Goal: Task Accomplishment & Management: Manage account settings

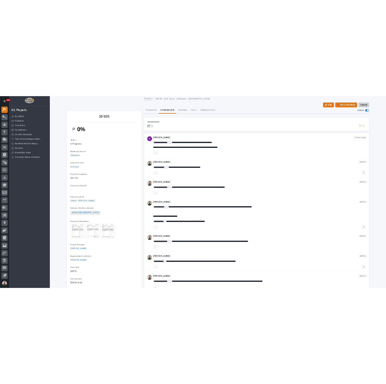
scroll to position [13, 0]
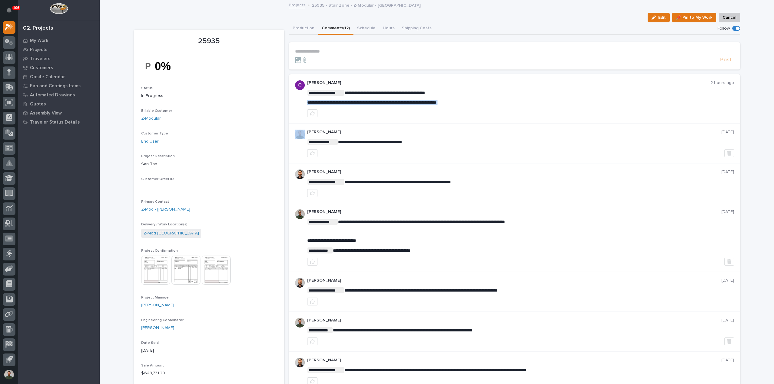
click at [436, 102] on span "**********" at bounding box center [371, 102] width 129 height 4
copy div "**********"
click at [464, 91] on p "**********" at bounding box center [520, 93] width 427 height 6
click at [310, 114] on icon "button" at bounding box center [312, 113] width 5 height 4
click at [327, 5] on p "25935 - Stair Zone - Z-Modular - San Tan" at bounding box center [366, 5] width 108 height 7
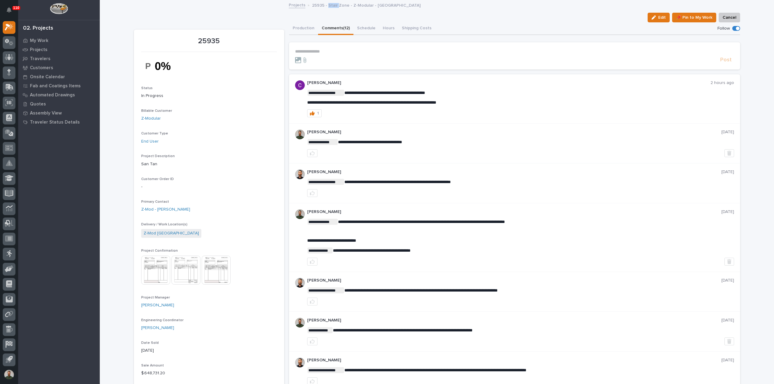
click at [327, 5] on p "25935 - Stair Zone - Z-Modular - San Tan" at bounding box center [366, 5] width 108 height 7
click at [332, 16] on div "Edit 📌 Pin to My Work Cancel" at bounding box center [437, 18] width 606 height 10
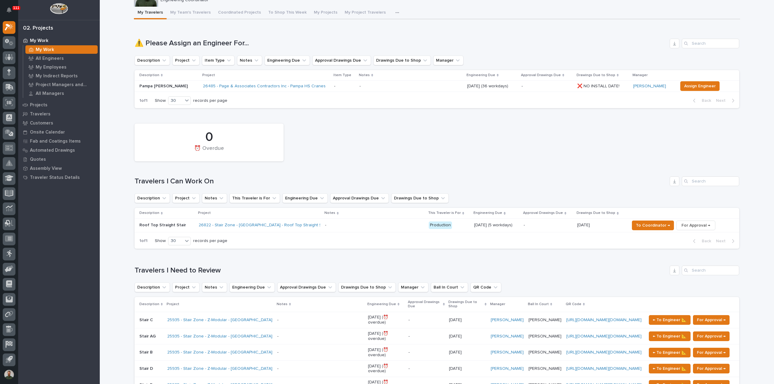
scroll to position [40, 0]
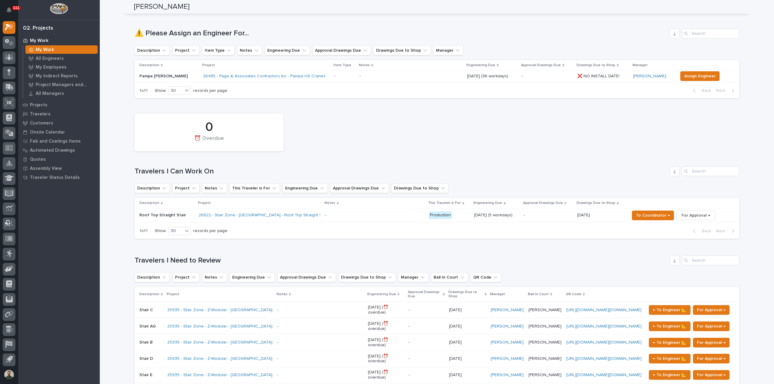
drag, startPoint x: 45, startPoint y: 58, endPoint x: 83, endPoint y: 23, distance: 51.3
click at [174, 170] on h1 "Travelers I Can Work On" at bounding box center [400, 171] width 532 height 9
click at [173, 165] on div "0 ⏰ Overdue Travelers I Can Work On Description Project Notes This Traveler is …" at bounding box center [436, 175] width 604 height 128
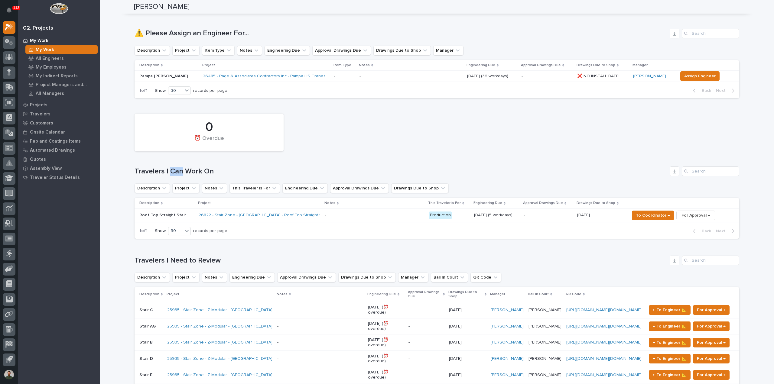
click at [174, 165] on div "0 ⏰ Overdue Travelers I Can Work On Description Project Notes This Traveler is …" at bounding box center [436, 175] width 604 height 128
click at [175, 168] on h1 "Travelers I Can Work On" at bounding box center [400, 171] width 532 height 9
click at [177, 164] on div "0 ⏰ Overdue Travelers I Can Work On Description Project Notes This Traveler is …" at bounding box center [436, 175] width 604 height 128
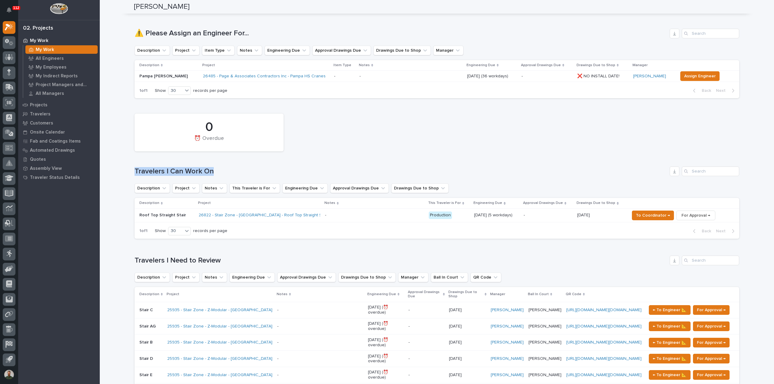
drag, startPoint x: 177, startPoint y: 164, endPoint x: 177, endPoint y: 169, distance: 4.5
click at [177, 165] on div "0 ⏰ Overdue Travelers I Can Work On Description Project Notes This Traveler is …" at bounding box center [436, 175] width 604 height 128
click at [176, 169] on h1 "Travelers I Can Work On" at bounding box center [400, 171] width 532 height 9
click at [175, 164] on div "0 ⏰ Overdue Travelers I Can Work On Description Project Notes This Traveler is …" at bounding box center [436, 175] width 604 height 128
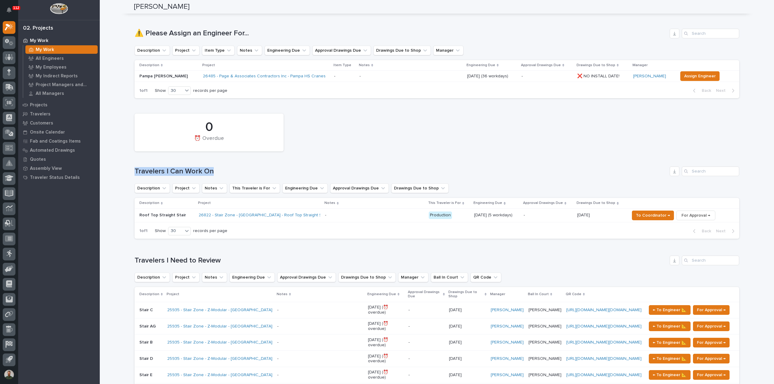
click at [175, 164] on div "0 ⏰ Overdue Travelers I Can Work On Description Project Notes This Traveler is …" at bounding box center [436, 175] width 604 height 128
click at [174, 162] on div "0 ⏰ Overdue Travelers I Can Work On Description Project Notes This Traveler is …" at bounding box center [436, 175] width 604 height 128
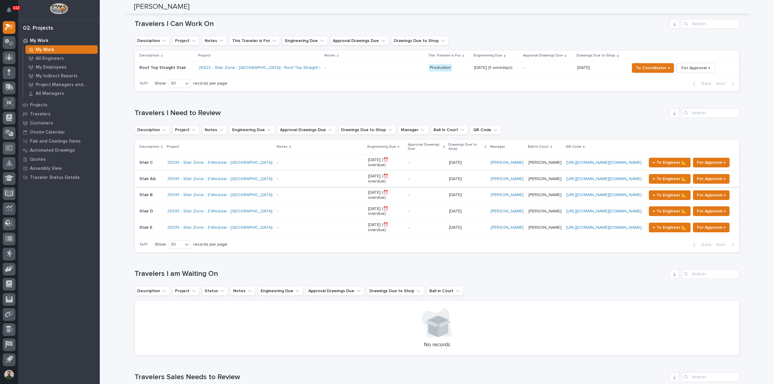
scroll to position [201, 0]
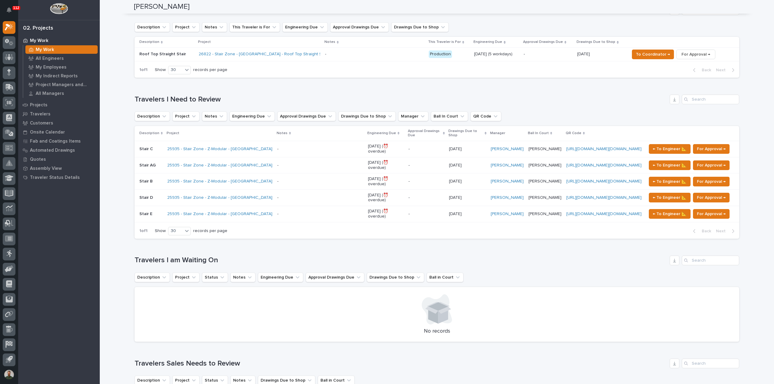
click at [173, 99] on h1 "Travelers I Need to Review" at bounding box center [400, 99] width 532 height 9
click at [173, 93] on div "Loading... Saving… Travelers I Need to Review Description Project Notes Enginee…" at bounding box center [436, 162] width 604 height 161
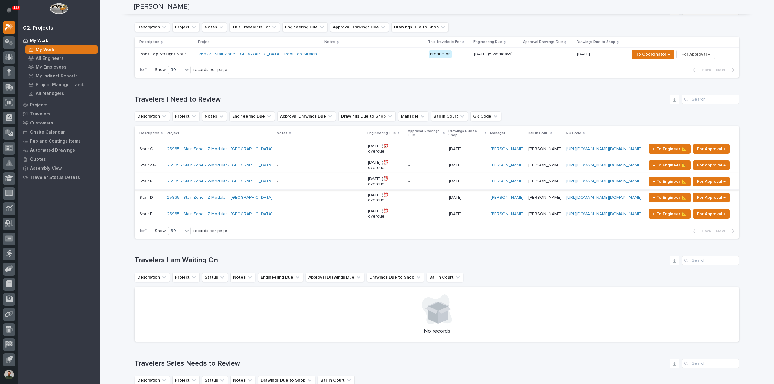
scroll to position [282, 0]
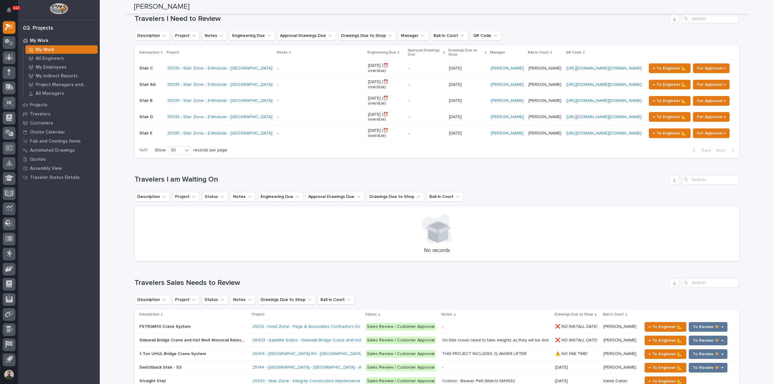
click at [179, 187] on div "Travelers I am Waiting On Description Project Status Notes Engineering Due Appr…" at bounding box center [436, 218] width 604 height 86
drag, startPoint x: 179, startPoint y: 187, endPoint x: 181, endPoint y: 175, distance: 12.2
click at [180, 181] on div "Travelers I am Waiting On Description Project Status Notes Engineering Due Appr…" at bounding box center [436, 218] width 604 height 86
click at [181, 175] on h1 "Travelers I am Waiting On" at bounding box center [400, 179] width 532 height 9
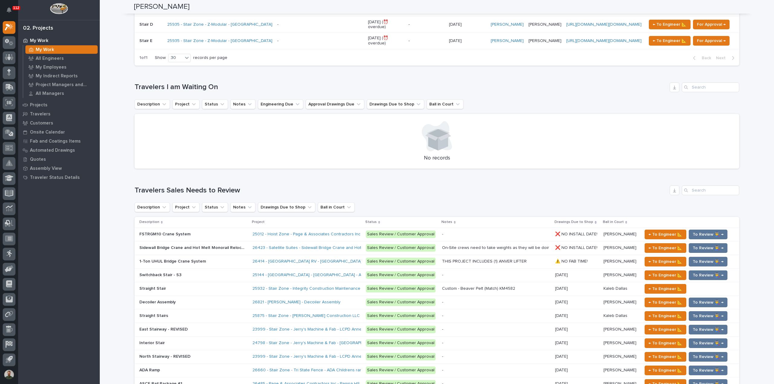
scroll to position [403, 0]
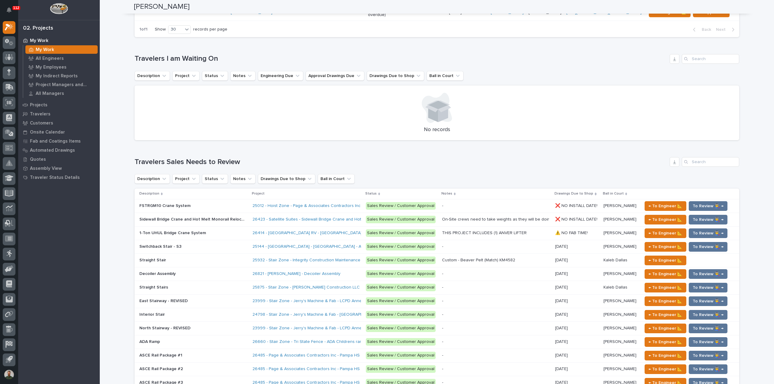
click at [189, 159] on h1 "Travelers Sales Needs to Review" at bounding box center [400, 162] width 532 height 9
click at [192, 149] on div "Loading... Saving… Travelers Sales Needs to Review Description Project Status N…" at bounding box center [436, 380] width 604 height 470
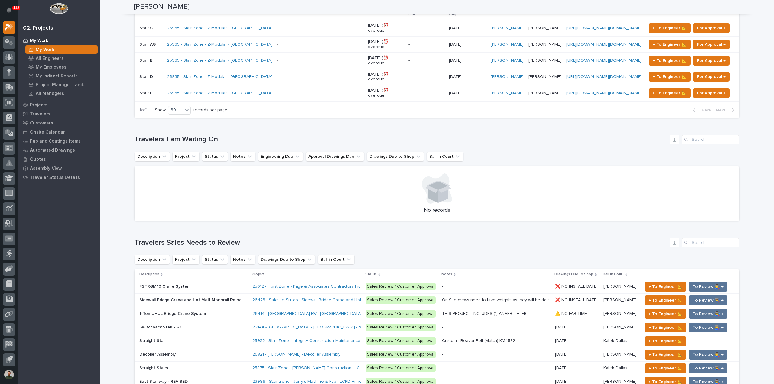
scroll to position [0, 0]
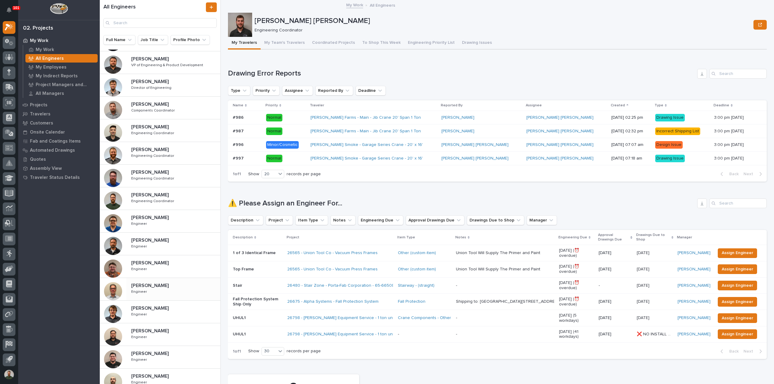
scroll to position [80, 0]
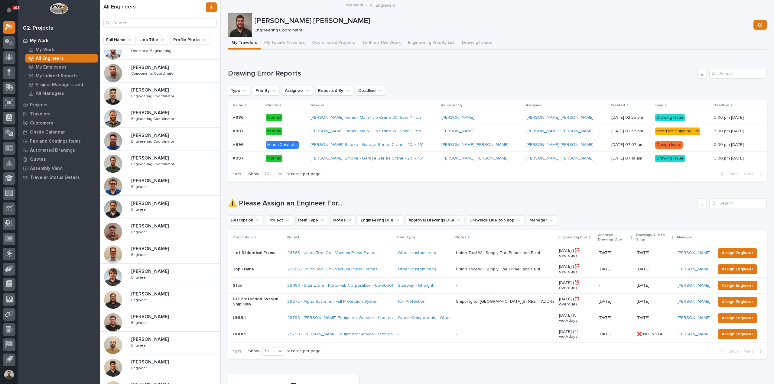
click at [153, 185] on div "Caleb Kaufman Caleb Kaufman Engineer Engineer" at bounding box center [173, 185] width 94 height 18
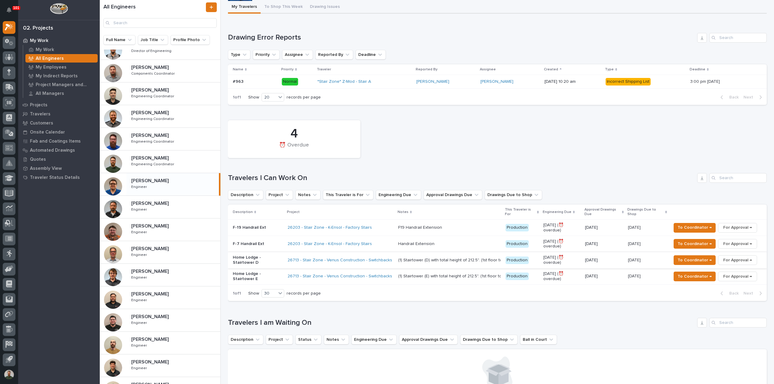
scroll to position [80, 0]
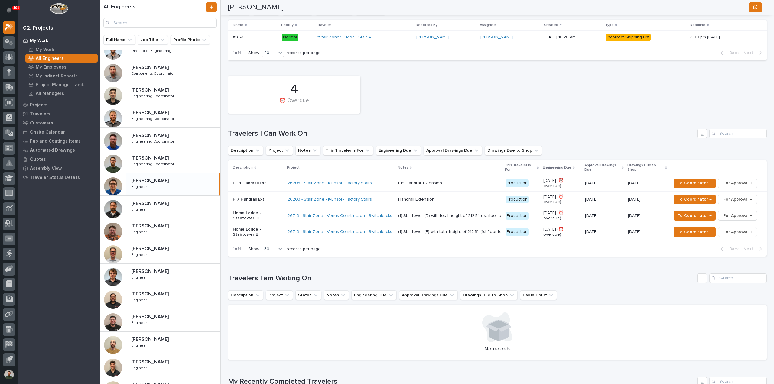
click at [386, 111] on div "4 ⏰ Overdue" at bounding box center [497, 95] width 545 height 44
click at [271, 136] on h1 "Travelers I Can Work On" at bounding box center [461, 133] width 467 height 9
click at [272, 128] on div "4 ⏰ Overdue Travelers I Can Work On Description Project Notes This Traveler is …" at bounding box center [497, 165] width 538 height 184
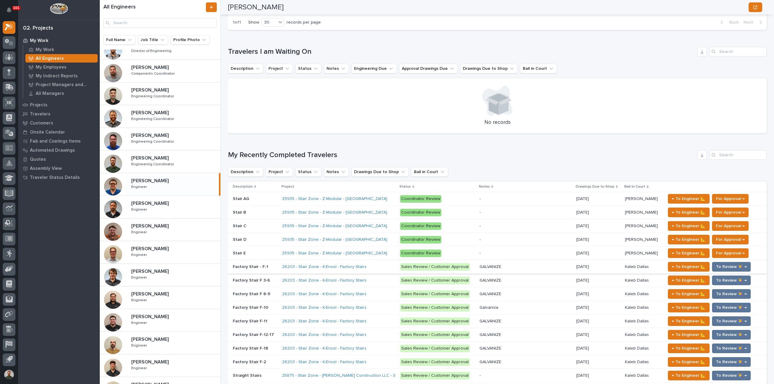
scroll to position [403, 0]
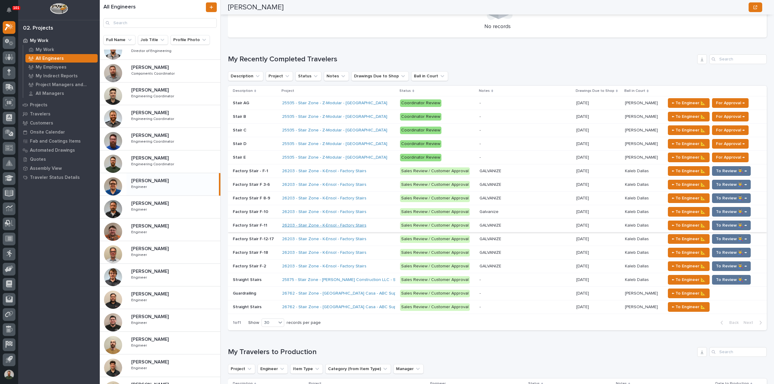
click at [299, 223] on link "26203 - Stair Zone - K-Ensol - Factory Stairs" at bounding box center [324, 225] width 84 height 5
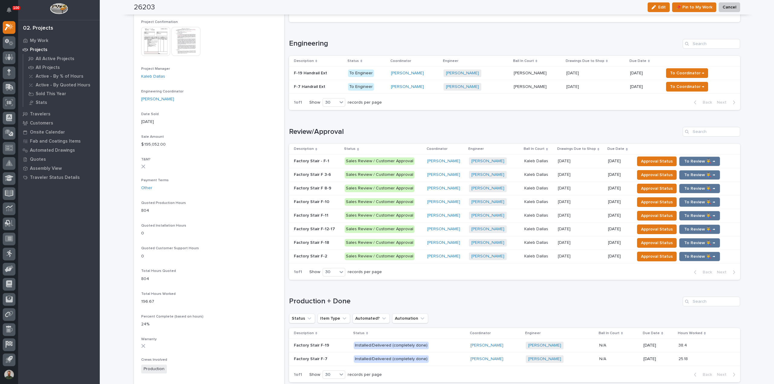
scroll to position [242, 0]
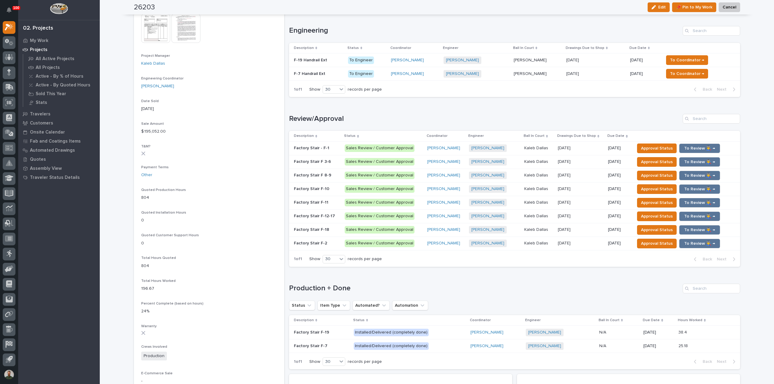
drag, startPoint x: 286, startPoint y: 182, endPoint x: 273, endPoint y: 182, distance: 13.3
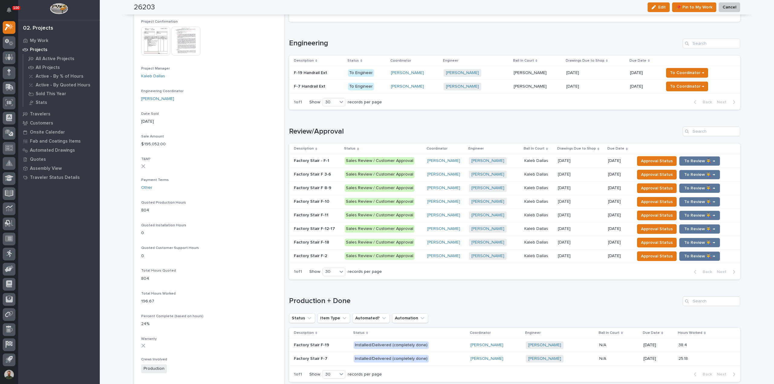
scroll to position [236, 0]
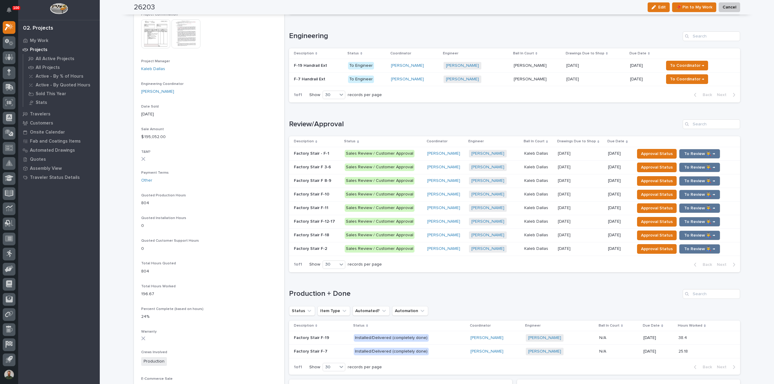
click at [314, 155] on p "Factory Stair - F-1" at bounding box center [312, 153] width 37 height 6
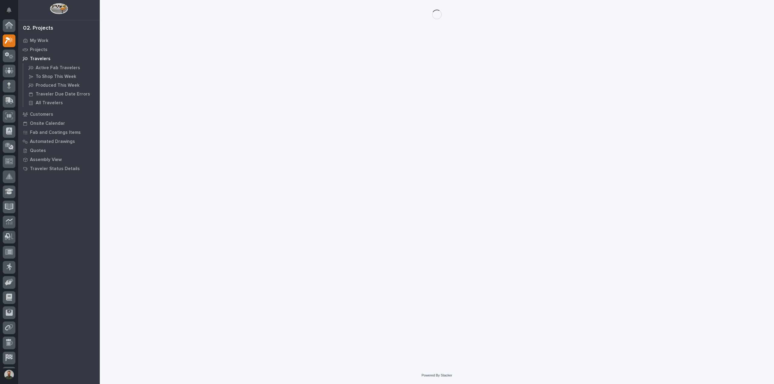
scroll to position [13, 0]
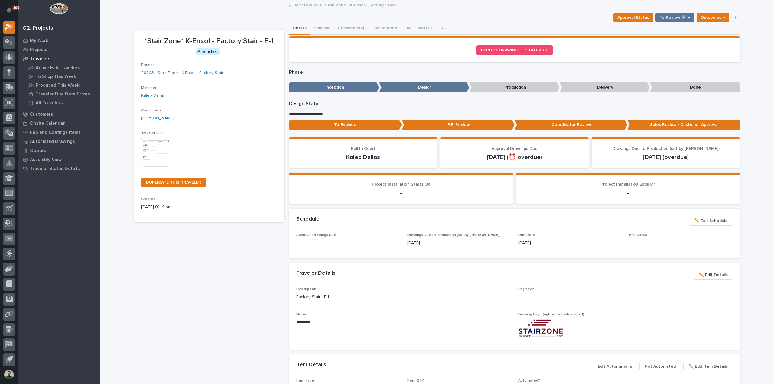
click at [366, 133] on div "**********" at bounding box center [514, 119] width 451 height 36
click at [363, 128] on p "To Engineer" at bounding box center [345, 125] width 113 height 10
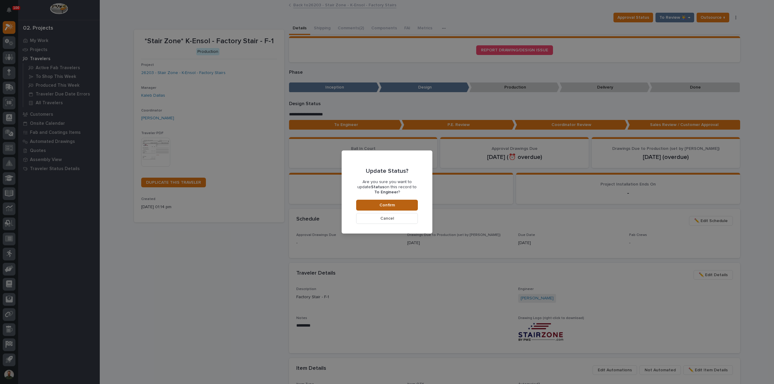
click at [381, 205] on span "Confirm" at bounding box center [386, 204] width 15 height 5
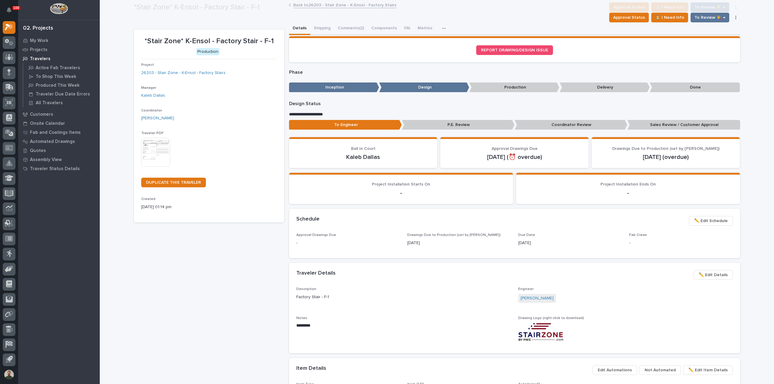
scroll to position [36, 0]
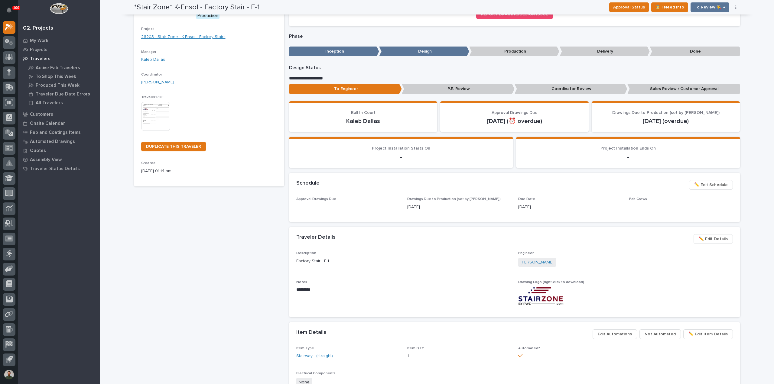
click at [207, 38] on link "26203 - Stair Zone - K-Ensol - Factory Stairs" at bounding box center [183, 37] width 84 height 6
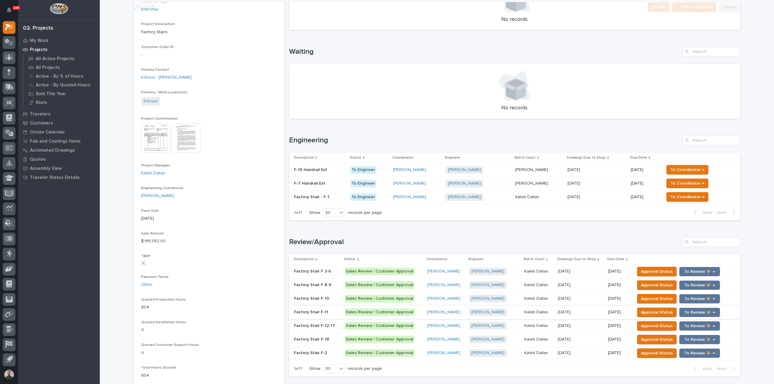
scroll to position [161, 0]
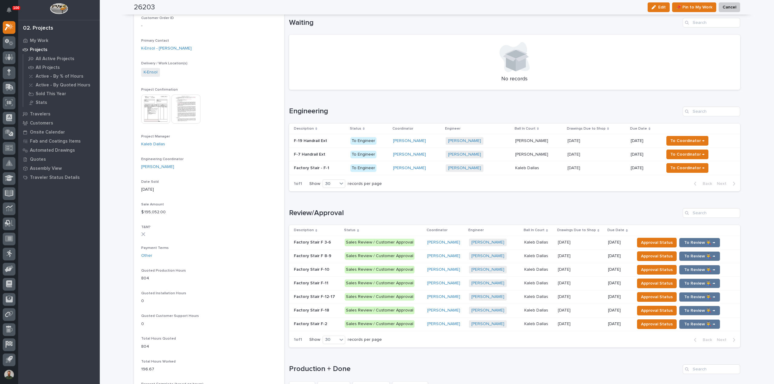
click at [313, 242] on p "Factory Stair F 3-6" at bounding box center [313, 242] width 38 height 6
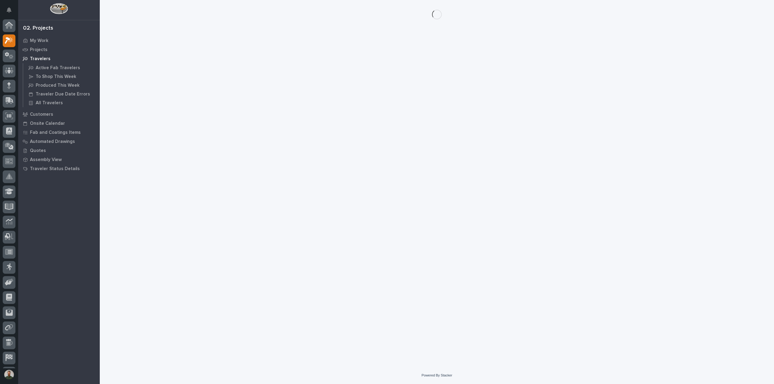
scroll to position [13, 0]
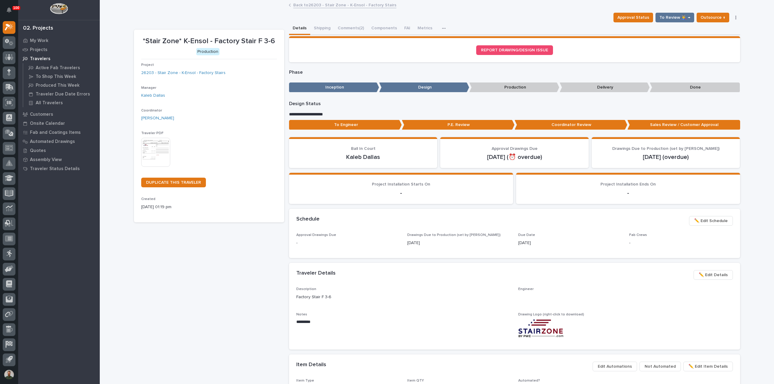
click at [351, 125] on p "To Engineer" at bounding box center [345, 125] width 113 height 10
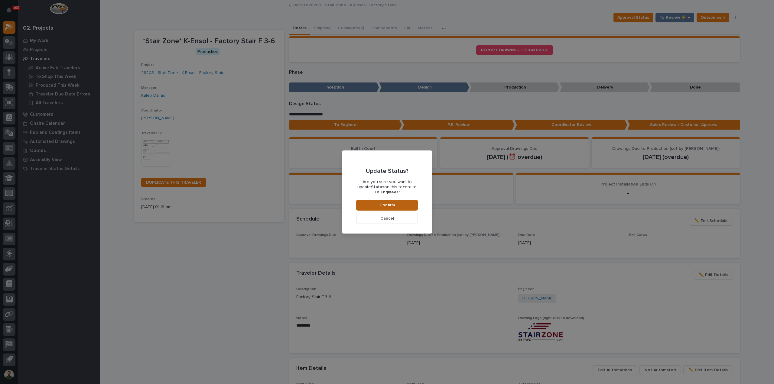
drag, startPoint x: 370, startPoint y: 205, endPoint x: 367, endPoint y: 233, distance: 28.2
click at [370, 205] on button "Confirm" at bounding box center [387, 205] width 62 height 11
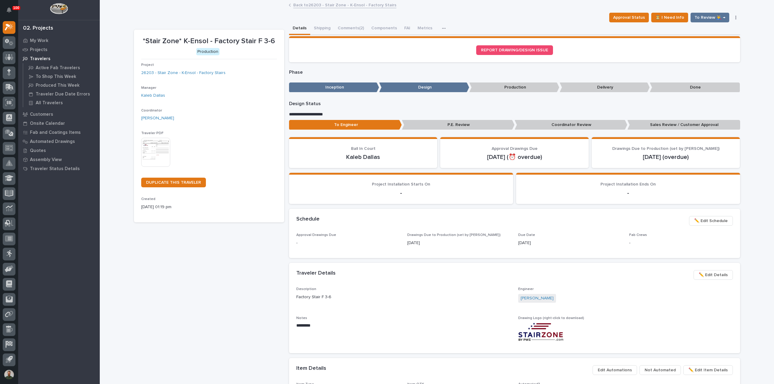
scroll to position [36, 0]
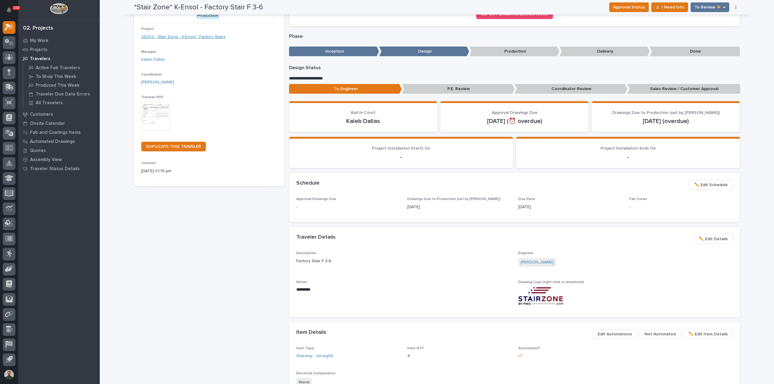
click at [198, 38] on link "26203 - Stair Zone - K-Ensol - Factory Stairs" at bounding box center [183, 37] width 84 height 6
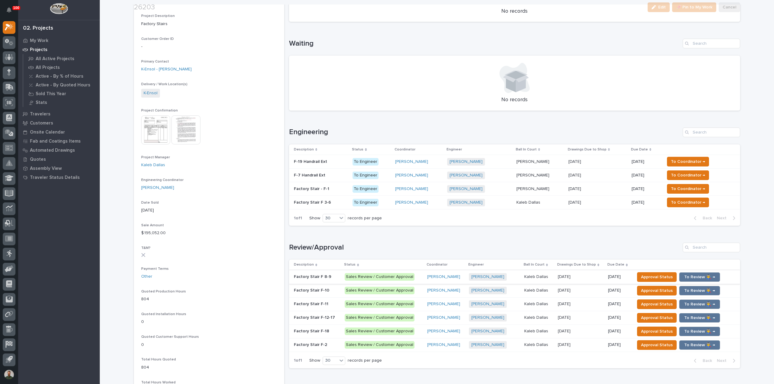
scroll to position [161, 0]
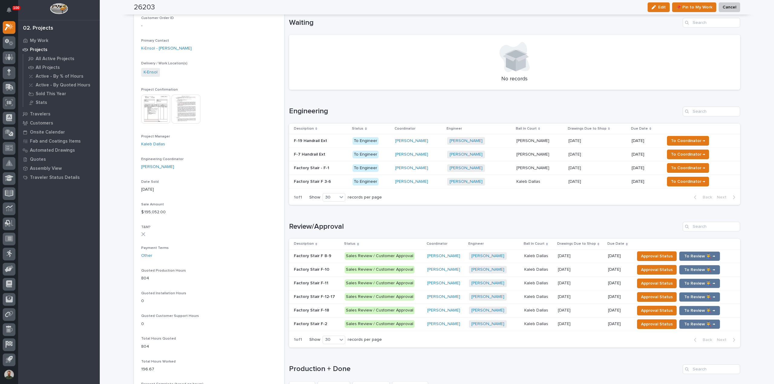
click at [318, 258] on div "Factory Stair F 8-9 Factory Stair F 8-9" at bounding box center [317, 256] width 46 height 10
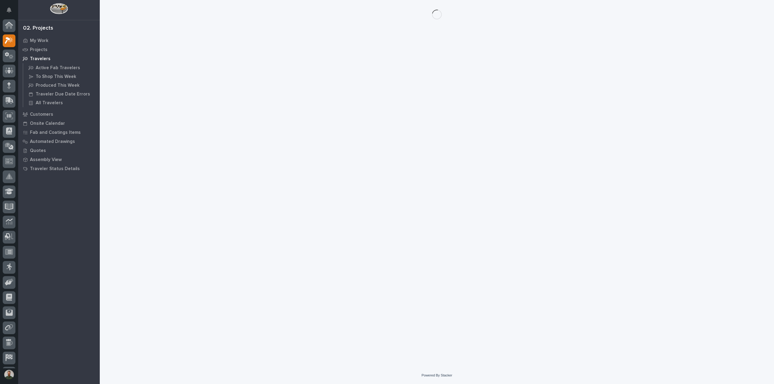
scroll to position [13, 0]
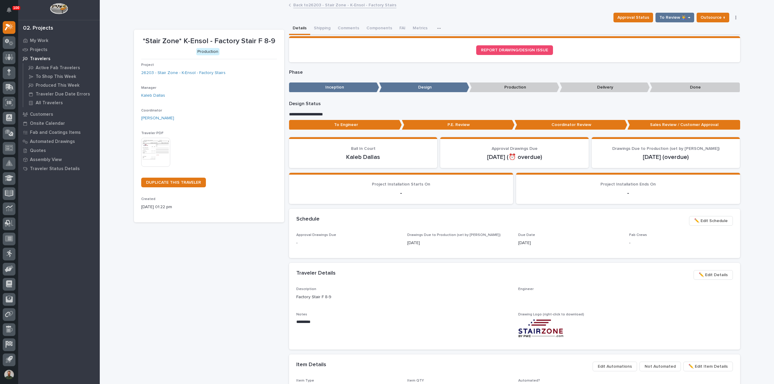
click at [344, 122] on p "To Engineer" at bounding box center [345, 125] width 113 height 10
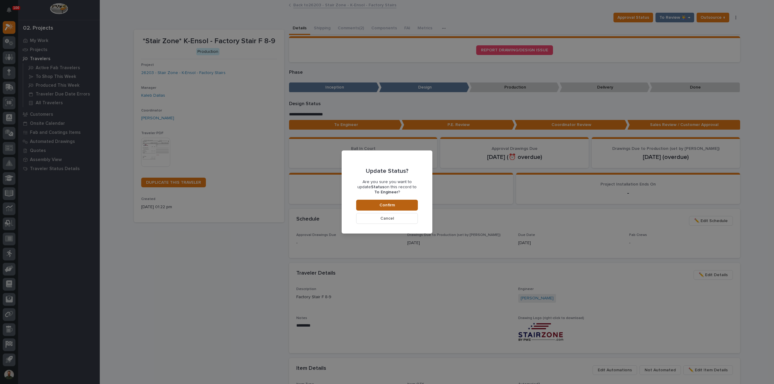
click at [374, 207] on button "Confirm" at bounding box center [387, 205] width 62 height 11
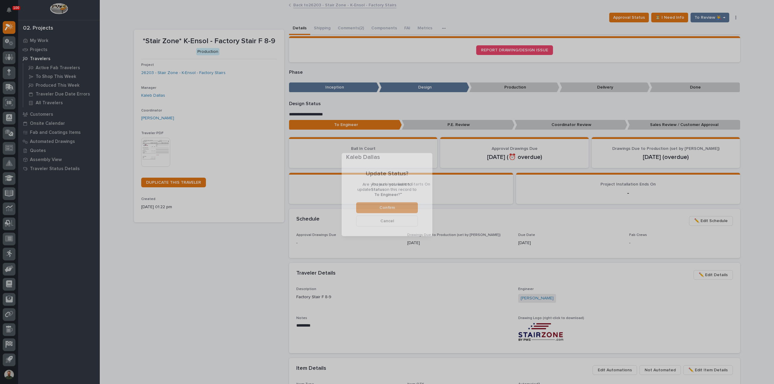
scroll to position [36, 0]
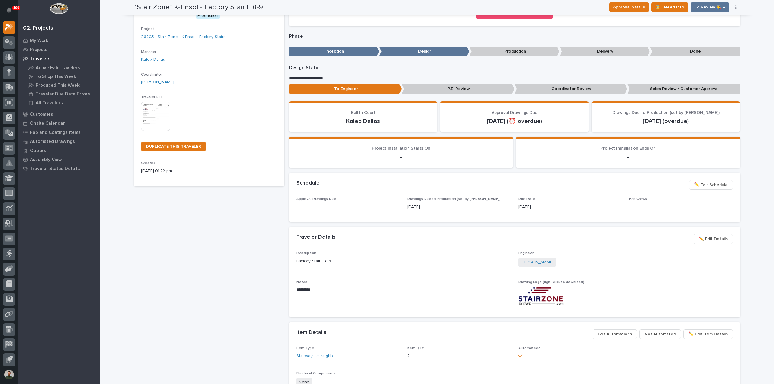
click at [210, 41] on div "Project 26203 - Stair Zone - K-Ensol - Factory Stairs" at bounding box center [209, 36] width 136 height 18
click at [211, 38] on link "26203 - Stair Zone - K-Ensol - Factory Stairs" at bounding box center [183, 37] width 84 height 6
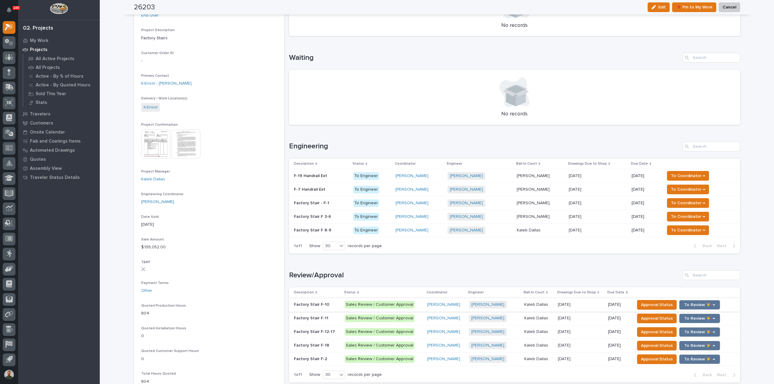
scroll to position [161, 0]
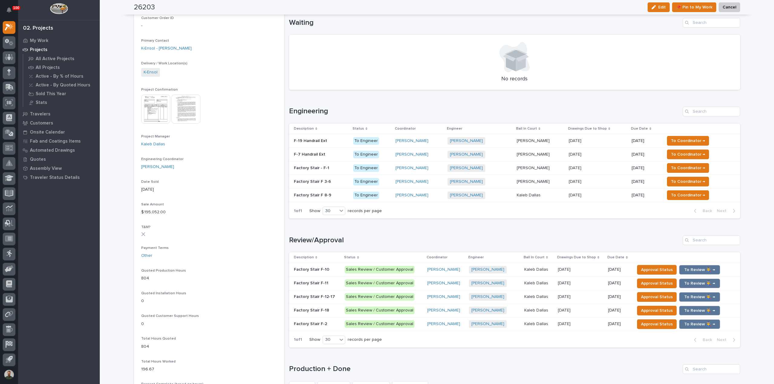
click at [318, 280] on p "Factory Stair F-11" at bounding box center [312, 283] width 36 height 6
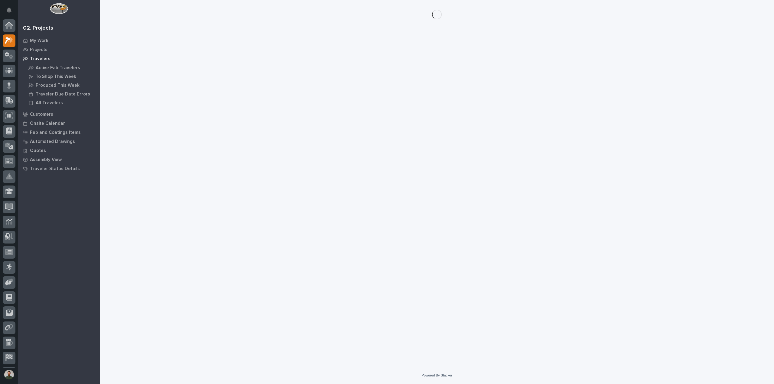
scroll to position [13, 0]
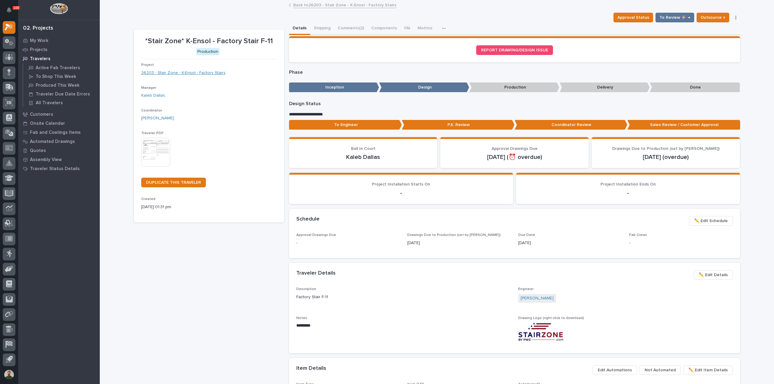
click at [210, 70] on link "26203 - Stair Zone - K-Ensol - Factory Stairs" at bounding box center [183, 73] width 84 height 6
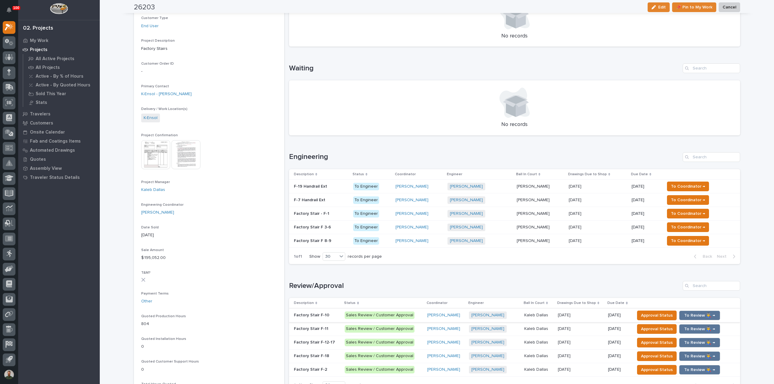
scroll to position [121, 0]
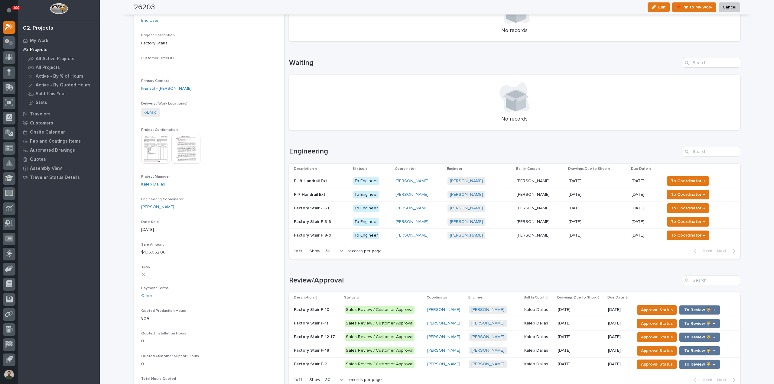
click at [325, 309] on p at bounding box center [317, 309] width 46 height 5
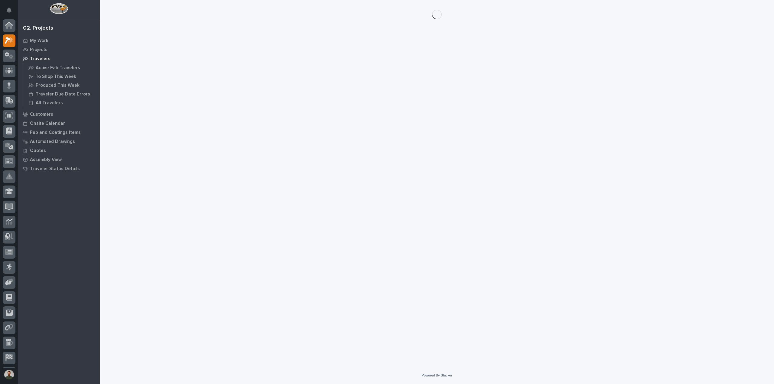
scroll to position [13, 0]
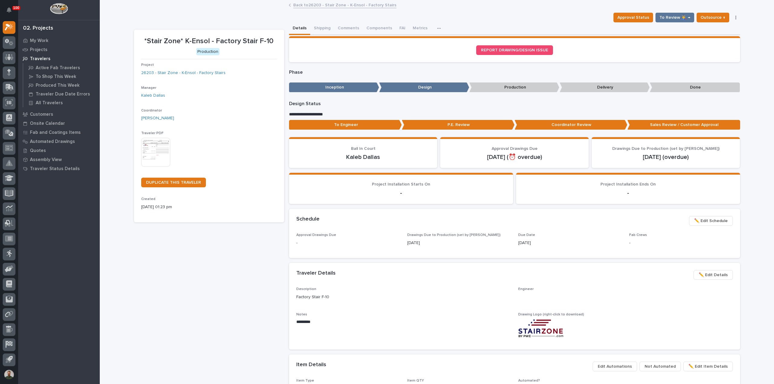
click at [355, 122] on p "To Engineer" at bounding box center [345, 125] width 113 height 10
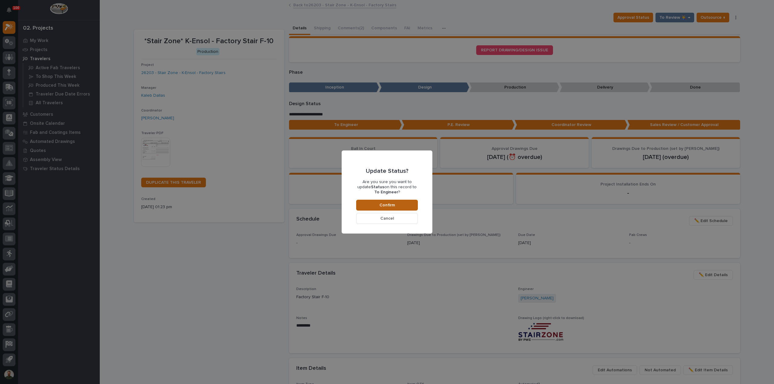
click at [375, 199] on div "Update Status? Are you sure you want to update Status on this record to To Engi…" at bounding box center [387, 191] width 62 height 63
click at [375, 203] on button "Confirm" at bounding box center [387, 205] width 62 height 11
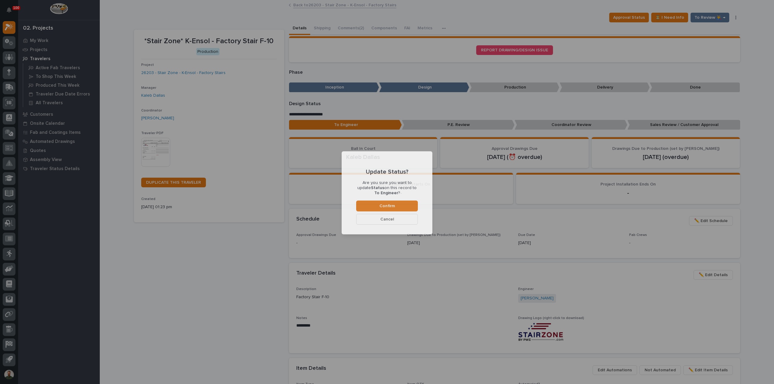
scroll to position [36, 0]
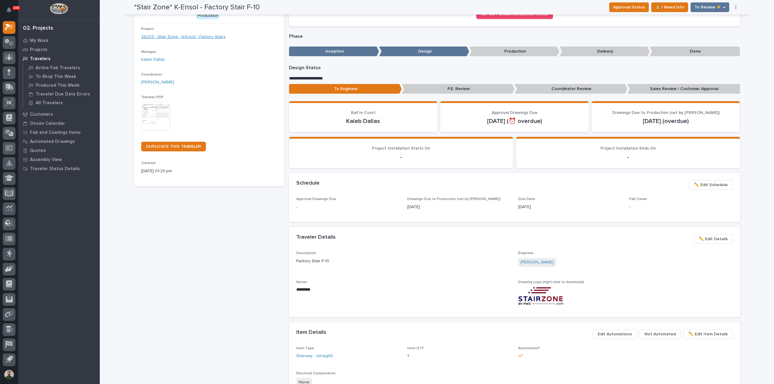
click at [198, 37] on link "26203 - Stair Zone - K-Ensol - Factory Stairs" at bounding box center [183, 37] width 84 height 6
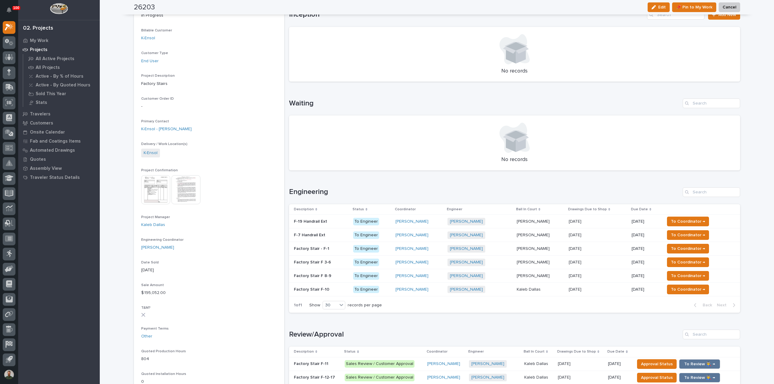
scroll to position [161, 0]
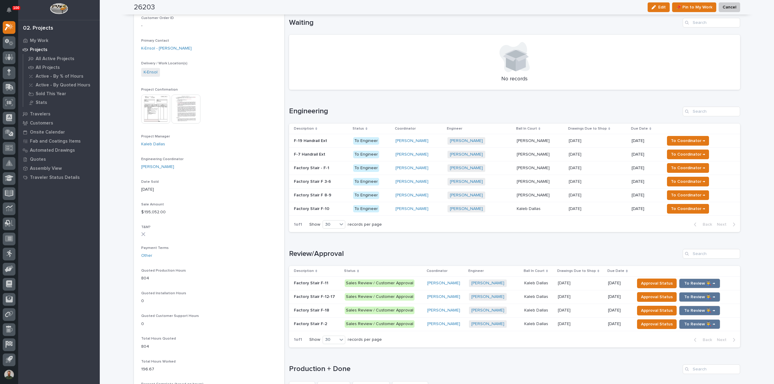
click at [321, 286] on div "Factory Stair F-11 Factory Stair F-11" at bounding box center [317, 283] width 46 height 10
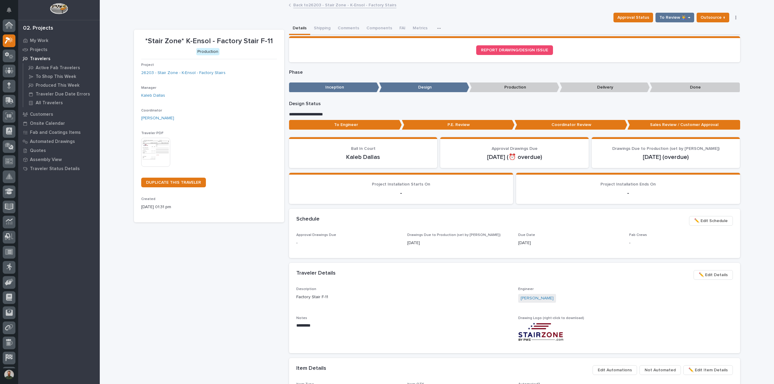
scroll to position [13, 0]
click at [332, 122] on p "To Engineer" at bounding box center [345, 125] width 113 height 10
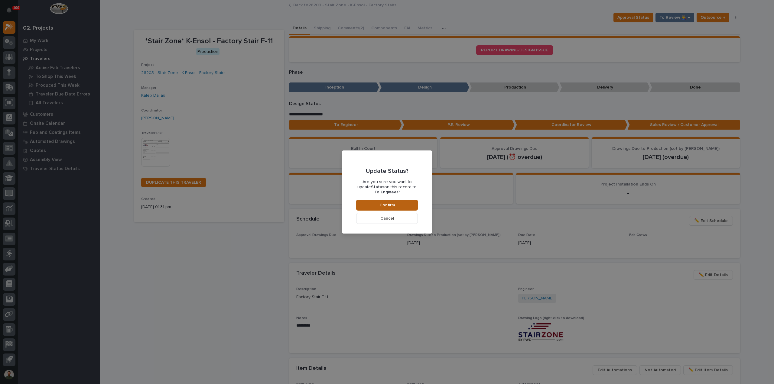
click at [380, 208] on span "Confirm" at bounding box center [386, 204] width 15 height 5
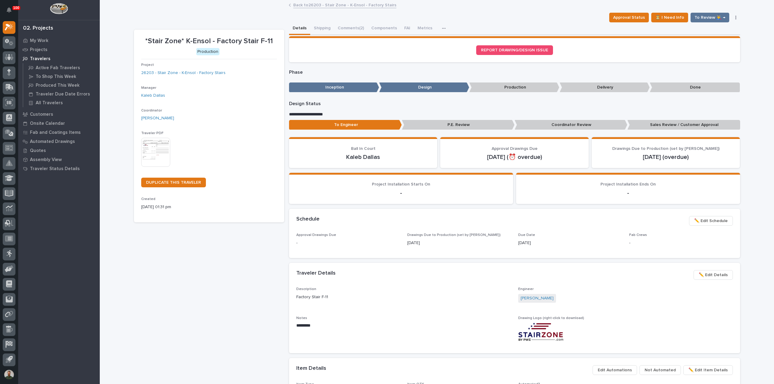
scroll to position [36, 0]
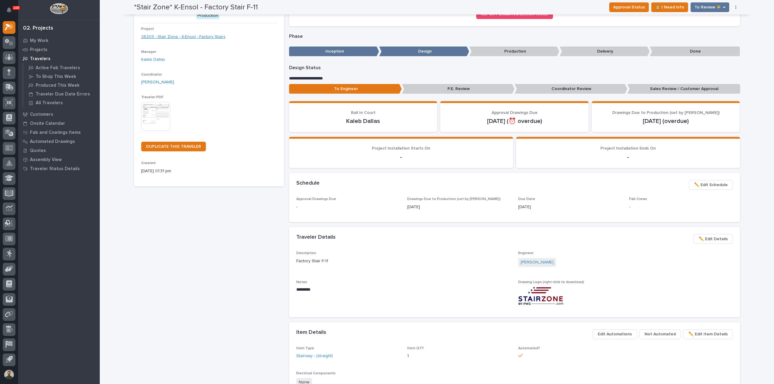
click at [203, 37] on link "26203 - Stair Zone - K-Ensol - Factory Stairs" at bounding box center [183, 37] width 84 height 6
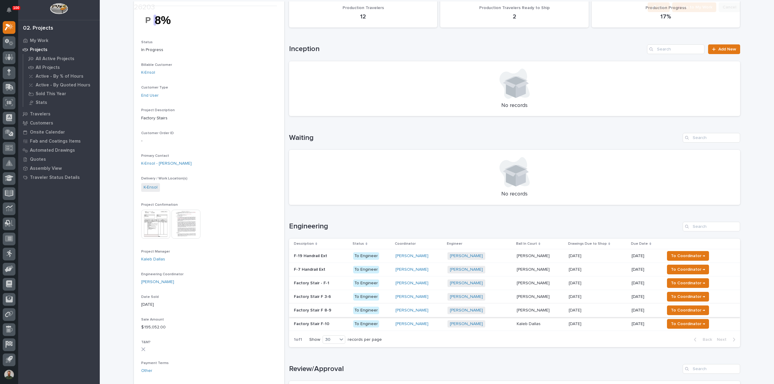
scroll to position [121, 0]
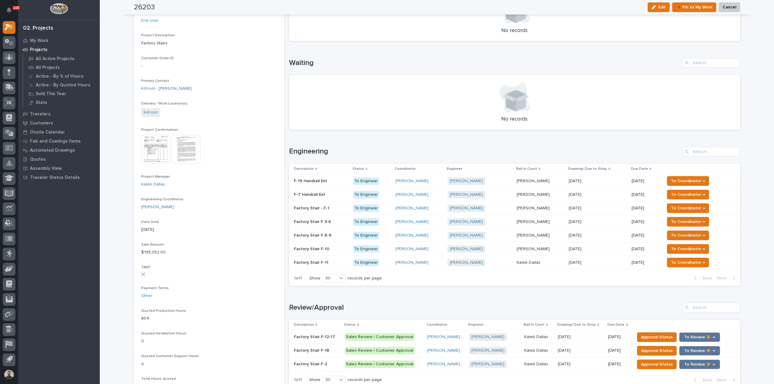
click at [315, 332] on div "Factory Stair F-12-17 Factory Stair F-12-17" at bounding box center [317, 337] width 46 height 10
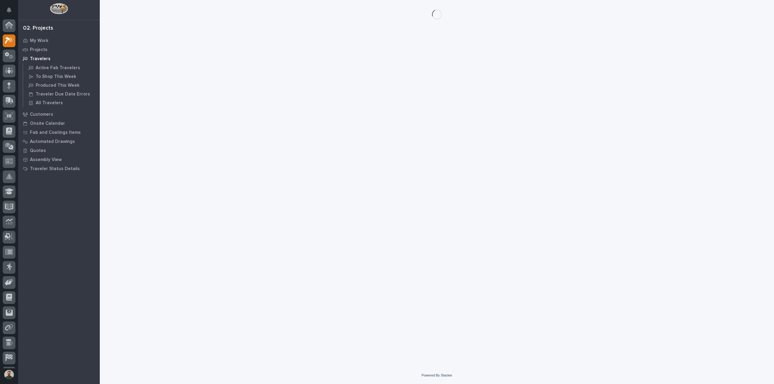
scroll to position [13, 0]
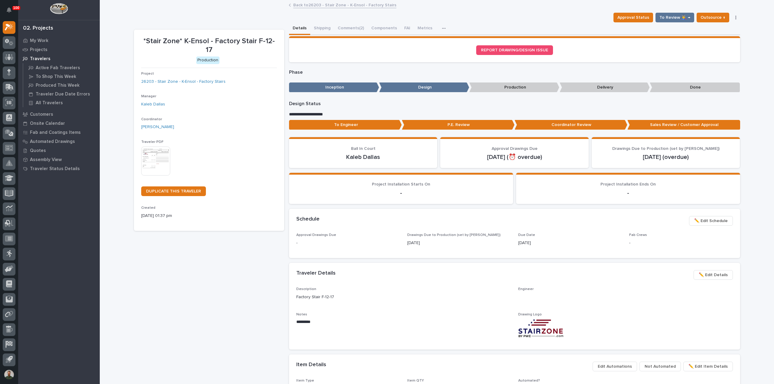
click at [340, 124] on p "To Engineer" at bounding box center [345, 125] width 113 height 10
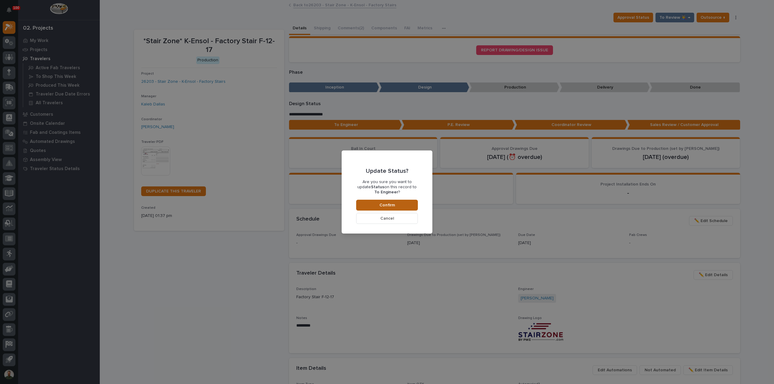
click at [381, 207] on span "Confirm" at bounding box center [386, 204] width 15 height 5
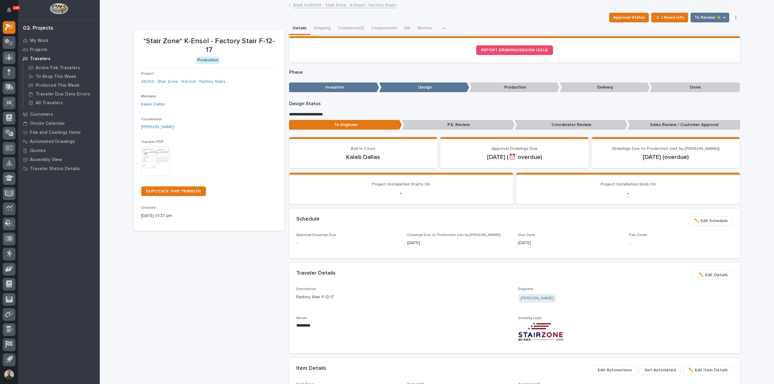
scroll to position [36, 0]
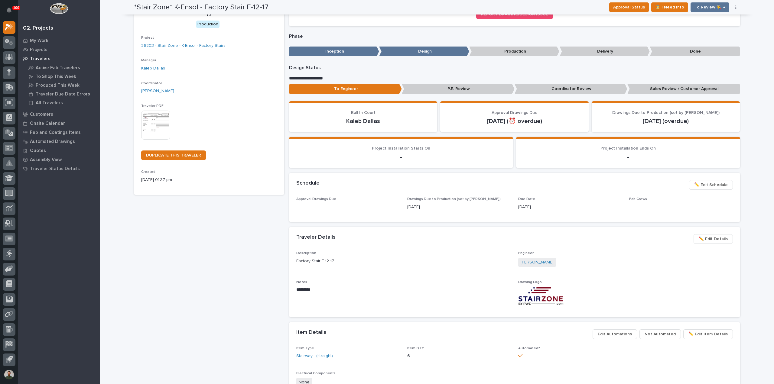
click at [192, 36] on div "Project 26203 - Stair Zone - K-Ensol - Factory Stairs" at bounding box center [209, 45] width 136 height 18
click at [200, 43] on link "26203 - Stair Zone - K-Ensol - Factory Stairs" at bounding box center [183, 46] width 84 height 6
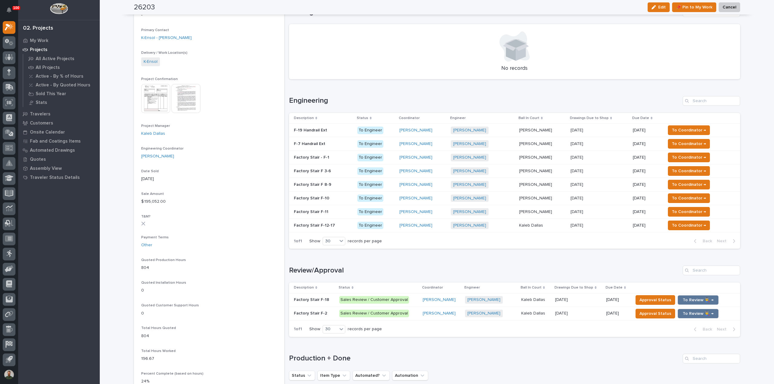
scroll to position [282, 0]
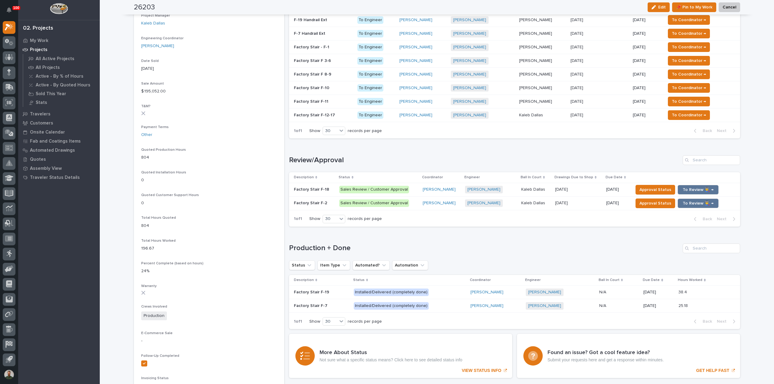
click at [312, 192] on div "Factory Stair F-18 Factory Stair F-18" at bounding box center [314, 190] width 40 height 10
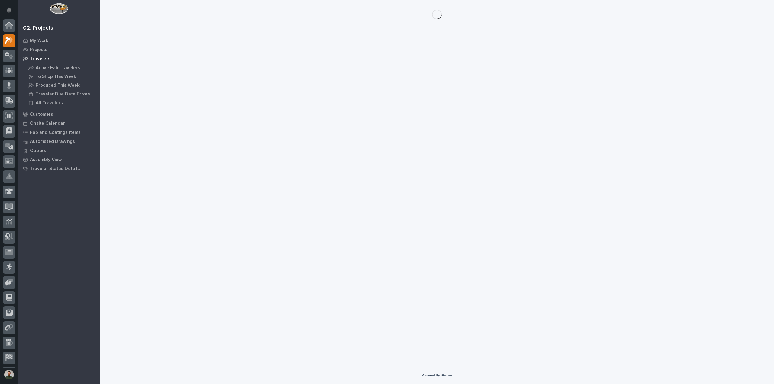
scroll to position [13, 0]
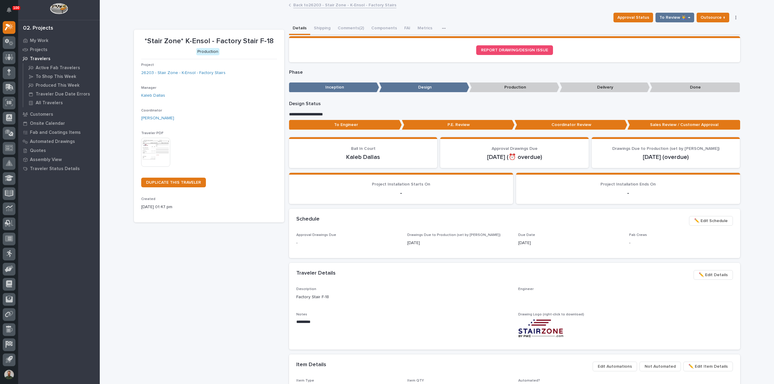
click at [337, 126] on p "To Engineer" at bounding box center [345, 125] width 113 height 10
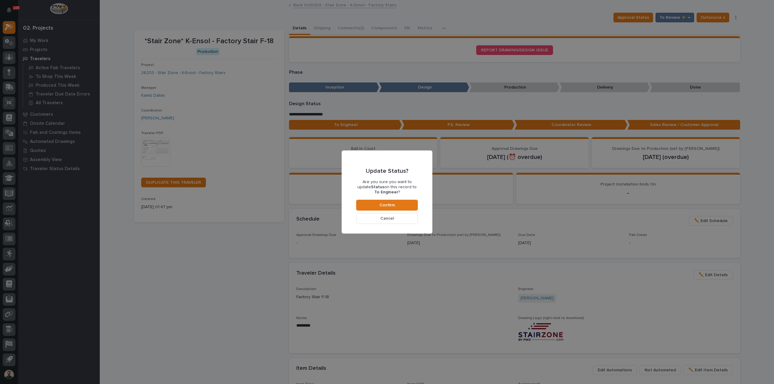
click at [371, 199] on div "Update Status? Are you sure you want to update Status on this record to To Engi…" at bounding box center [387, 191] width 62 height 63
click at [373, 201] on button "Confirm" at bounding box center [387, 205] width 62 height 11
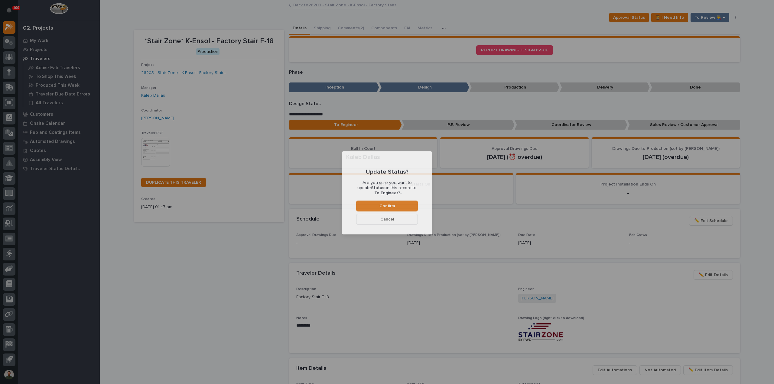
scroll to position [36, 0]
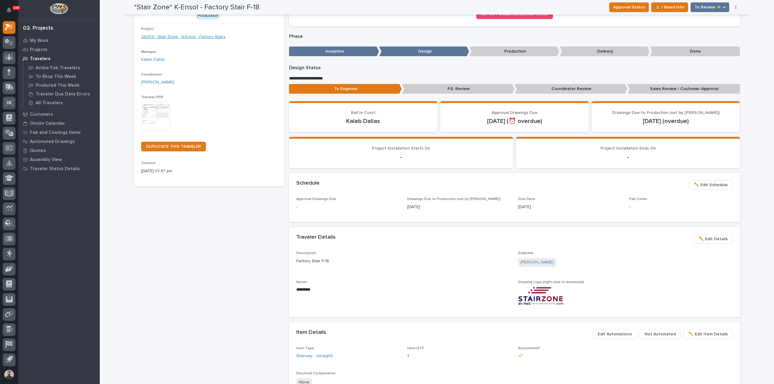
click at [197, 34] on link "26203 - Stair Zone - K-Ensol - Factory Stairs" at bounding box center [183, 37] width 84 height 6
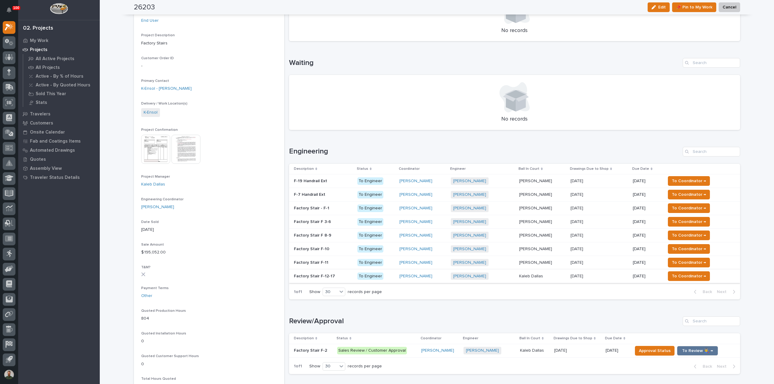
scroll to position [161, 0]
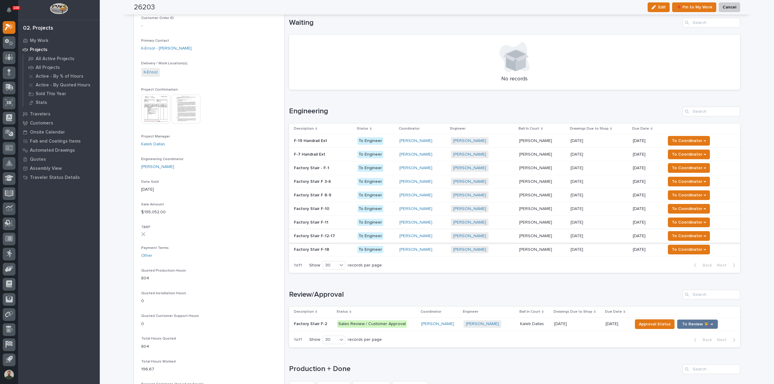
click at [322, 326] on div "Factory Stair F-2 Factory Stair F-2" at bounding box center [313, 324] width 38 height 10
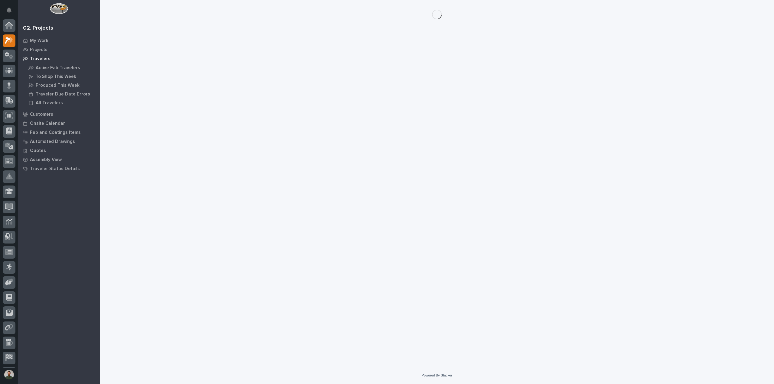
scroll to position [13, 0]
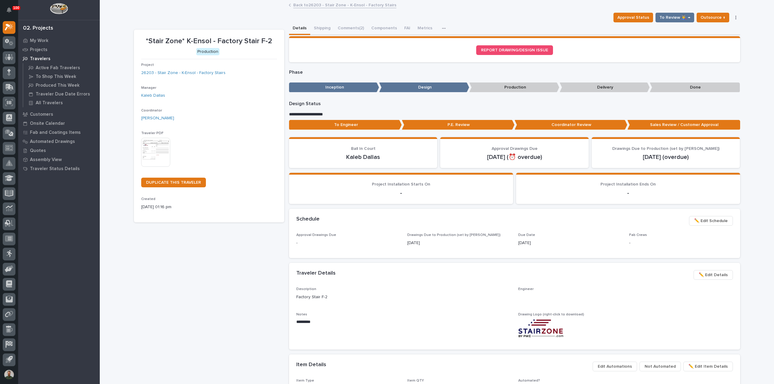
click at [341, 121] on p "To Engineer" at bounding box center [345, 125] width 113 height 10
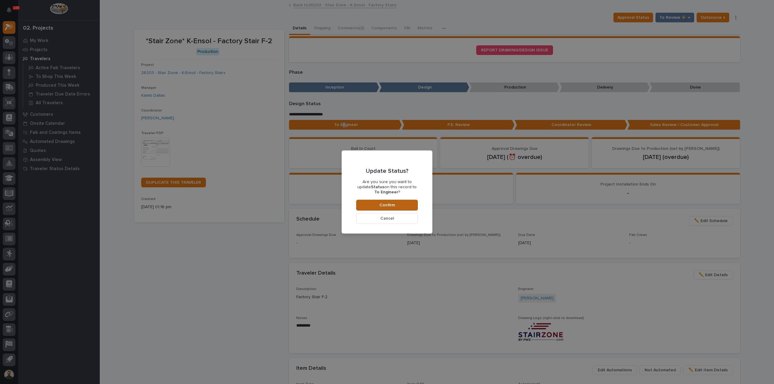
click at [397, 206] on button "Confirm" at bounding box center [387, 205] width 62 height 11
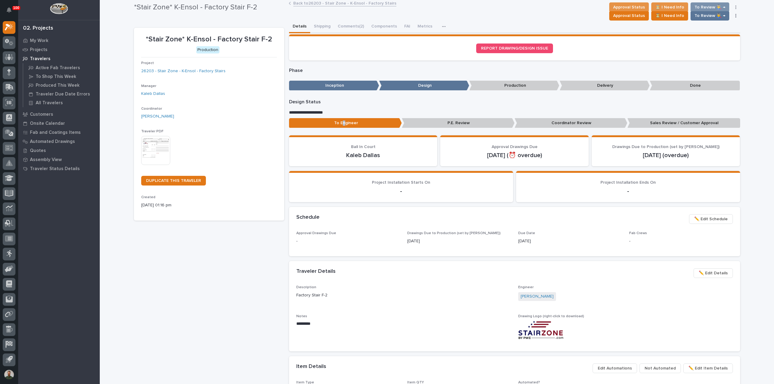
scroll to position [0, 0]
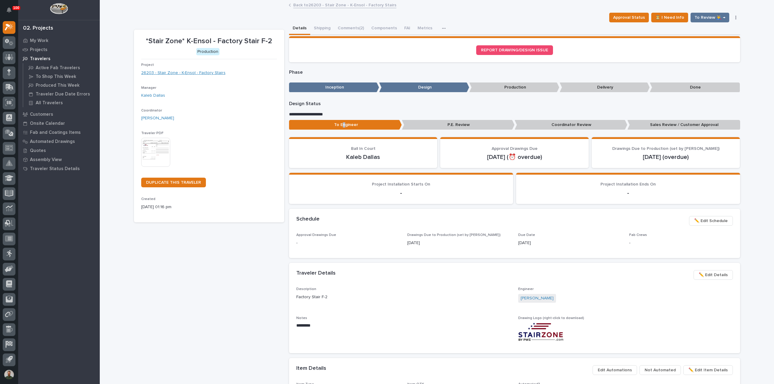
click at [207, 71] on link "26203 - Stair Zone - K-Ensol - Factory Stairs" at bounding box center [183, 73] width 84 height 6
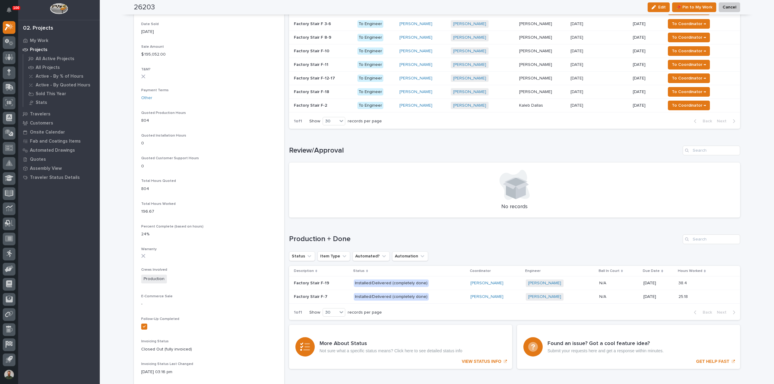
scroll to position [322, 0]
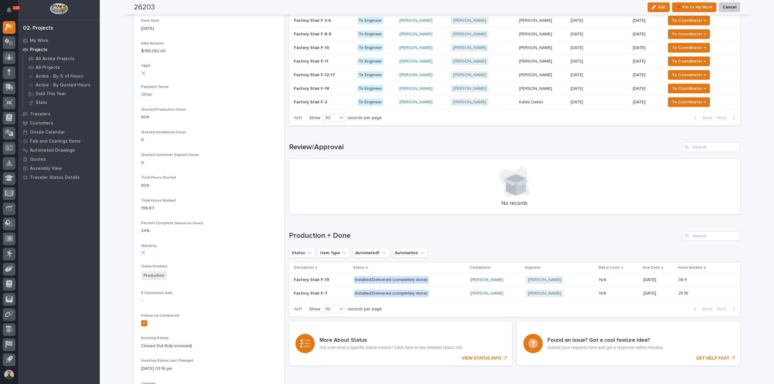
click at [333, 237] on h1 "Production + Done" at bounding box center [484, 235] width 391 height 9
drag, startPoint x: 333, startPoint y: 237, endPoint x: 339, endPoint y: 226, distance: 12.3
click at [333, 236] on h1 "Production + Done" at bounding box center [484, 235] width 391 height 9
click at [339, 226] on div "Loading... Saving… Production + Done Status Item Type Automated? Automation Des…" at bounding box center [514, 270] width 451 height 103
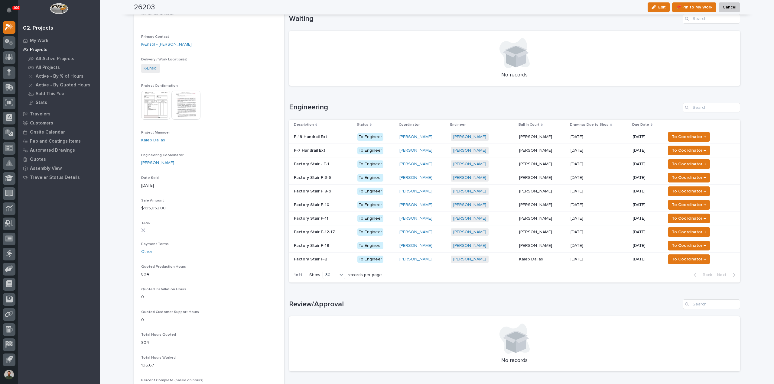
scroll to position [161, 0]
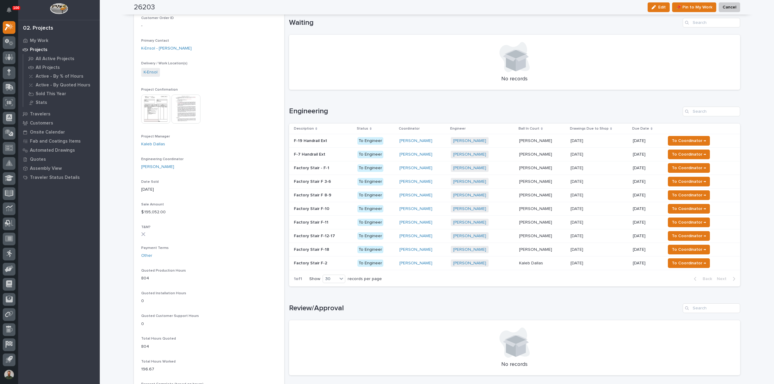
click at [307, 114] on h1 "Engineering" at bounding box center [484, 111] width 391 height 9
click at [307, 113] on h1 "Engineering" at bounding box center [484, 111] width 391 height 9
click at [308, 104] on div "Loading... Saving… Engineering Description Status Coordinator Engineer Ball In …" at bounding box center [514, 193] width 451 height 197
click at [279, 112] on section "26203 Status In Progress Billable Customer K-Ensol Customer Type End User Proje…" at bounding box center [209, 241] width 150 height 744
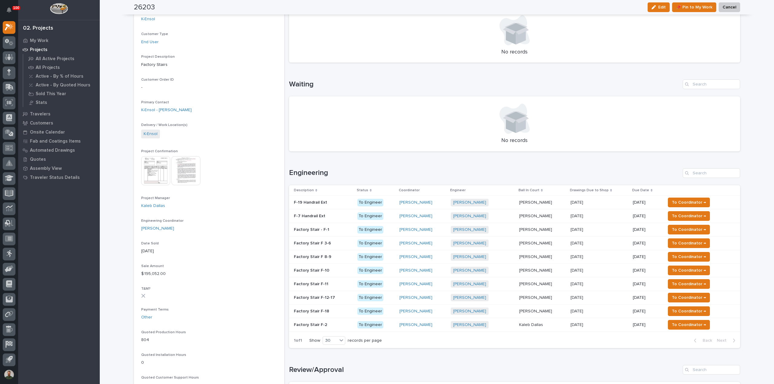
scroll to position [0, 0]
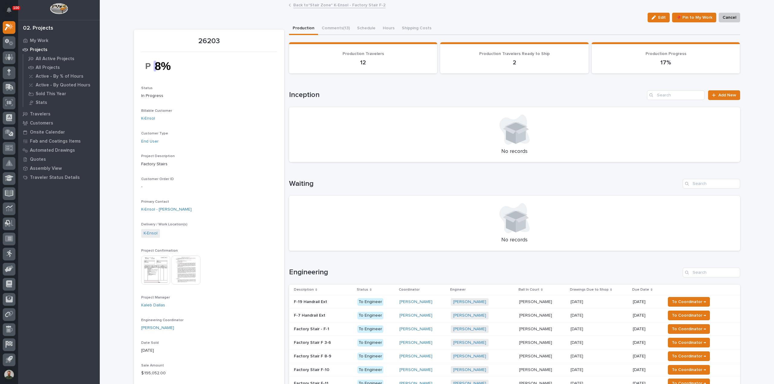
click at [302, 181] on h1 "Waiting" at bounding box center [484, 183] width 391 height 9
click at [308, 174] on div "Loading... Saving… Waiting No records" at bounding box center [514, 211] width 451 height 89
click at [305, 92] on h1 "Inception" at bounding box center [467, 95] width 356 height 9
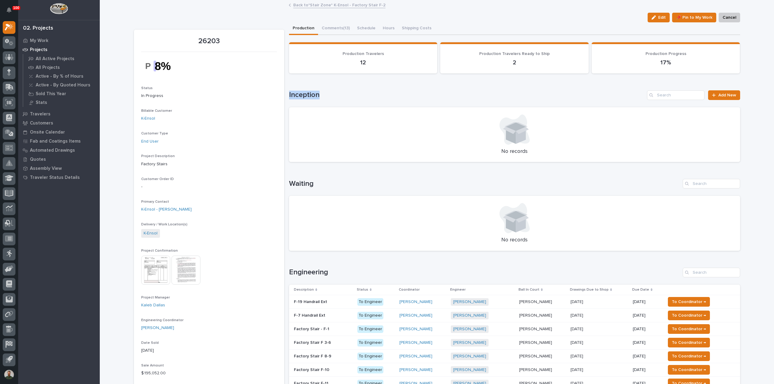
click at [305, 92] on h1 "Inception" at bounding box center [467, 95] width 356 height 9
click at [303, 86] on div "Loading... Saving… Inception Add New No records" at bounding box center [514, 122] width 451 height 89
click at [205, 39] on p "26203" at bounding box center [209, 41] width 136 height 9
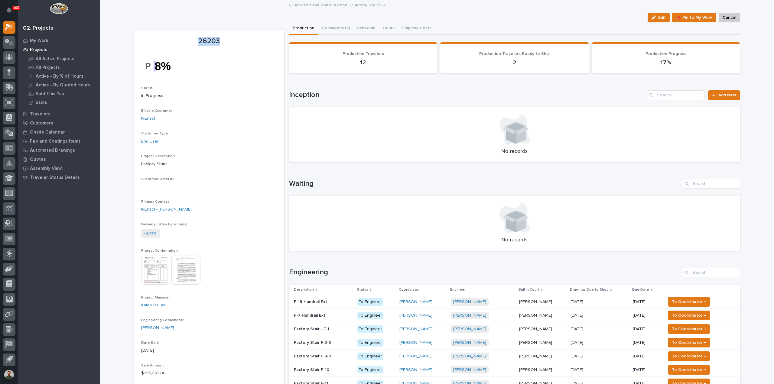
drag, startPoint x: 212, startPoint y: 25, endPoint x: 214, endPoint y: 38, distance: 13.4
click at [214, 40] on p "26203" at bounding box center [209, 41] width 136 height 9
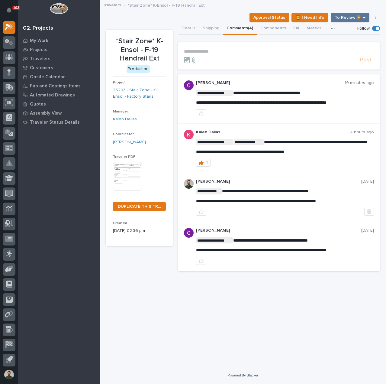
scroll to position [14, 0]
click at [253, 295] on div "**********" at bounding box center [243, 176] width 280 height 351
click at [236, 104] on span "**********" at bounding box center [261, 102] width 131 height 4
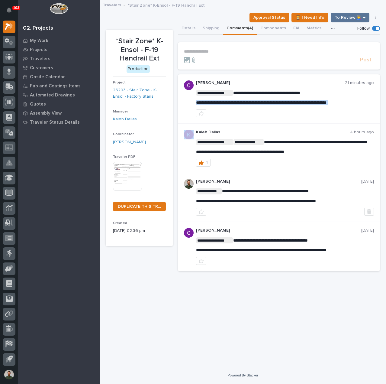
copy div "**********"
click at [267, 281] on div "**********" at bounding box center [243, 176] width 280 height 351
click at [175, 322] on div "**********" at bounding box center [243, 176] width 280 height 351
click at [157, 315] on div "**********" at bounding box center [243, 176] width 280 height 351
click at [211, 49] on p "**********" at bounding box center [279, 51] width 190 height 5
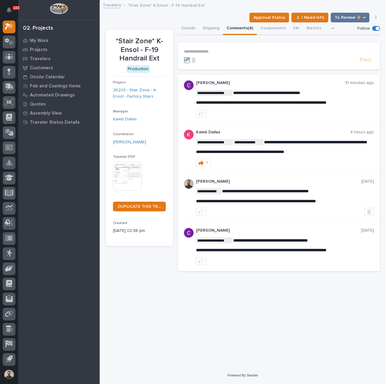
click at [211, 50] on p "**********" at bounding box center [279, 51] width 190 height 5
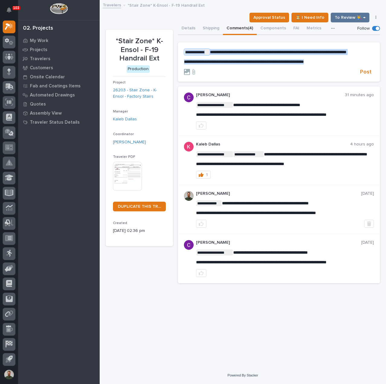
drag, startPoint x: 337, startPoint y: 62, endPoint x: 184, endPoint y: 44, distance: 154.6
click at [185, 44] on section "**********" at bounding box center [279, 61] width 202 height 39
copy div "**********"
click at [345, 64] on p "**********" at bounding box center [279, 61] width 190 height 5
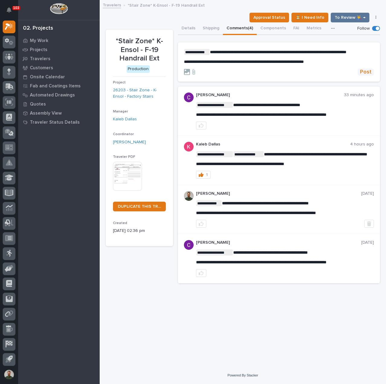
click at [366, 75] on span "Post" at bounding box center [365, 72] width 11 height 7
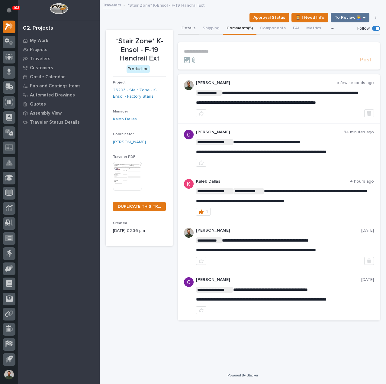
click at [191, 26] on button "Details" at bounding box center [188, 28] width 21 height 13
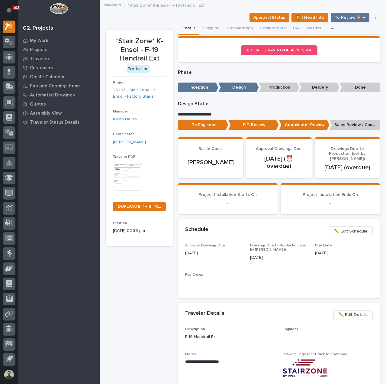
click at [357, 125] on p "Sales Review / Customer Approval" at bounding box center [355, 125] width 50 height 10
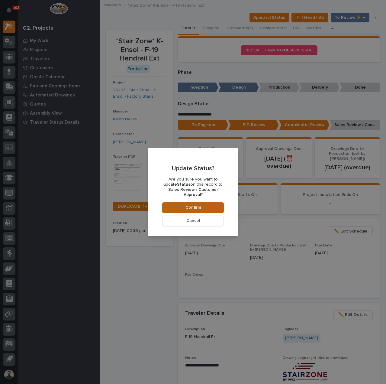
click at [184, 203] on button "Confirm" at bounding box center [193, 207] width 62 height 11
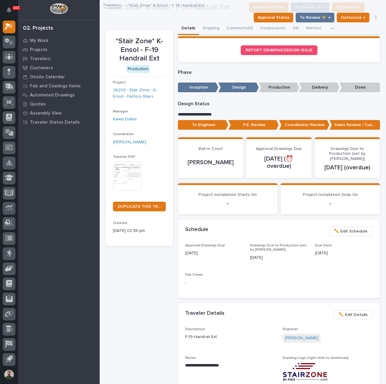
scroll to position [36, 0]
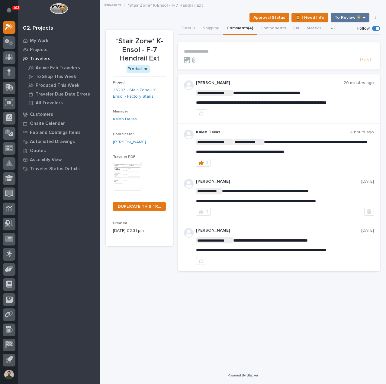
scroll to position [14, 0]
click at [208, 52] on p "**********" at bounding box center [279, 51] width 190 height 5
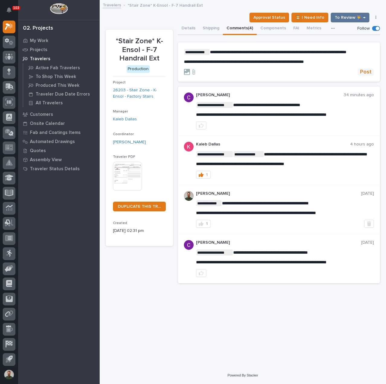
click at [369, 75] on span "Post" at bounding box center [365, 72] width 11 height 7
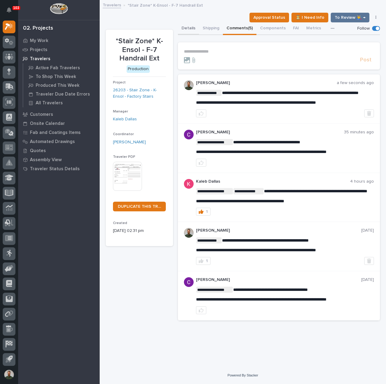
click at [192, 29] on button "Details" at bounding box center [188, 28] width 21 height 13
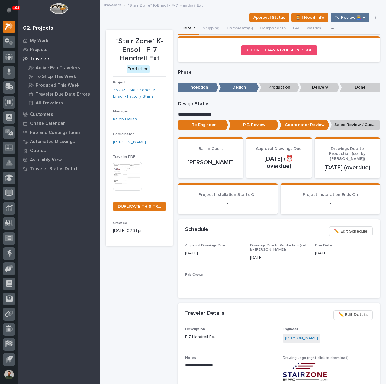
click at [341, 122] on p "Sales Review / Customer Approval" at bounding box center [355, 125] width 50 height 10
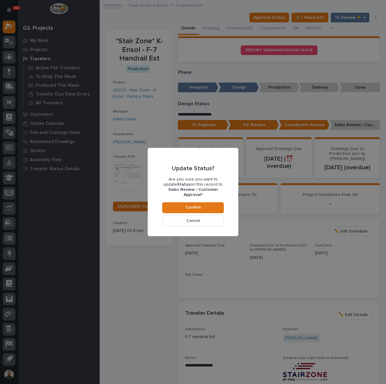
click at [182, 191] on b "Sales Review / Customer Approval" at bounding box center [193, 191] width 50 height 9
click at [183, 182] on p "Are you sure you want to update Status on this record to Sales Review / Custome…" at bounding box center [193, 187] width 62 height 20
click at [189, 206] on span "Confirm" at bounding box center [193, 207] width 15 height 5
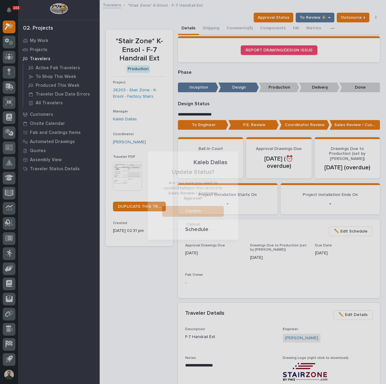
scroll to position [36, 0]
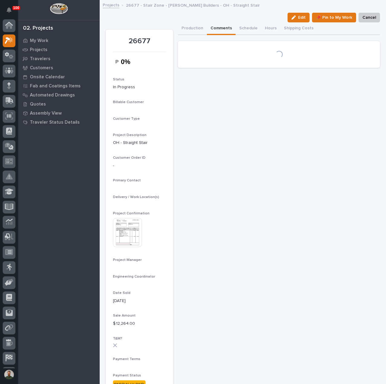
scroll to position [14, 0]
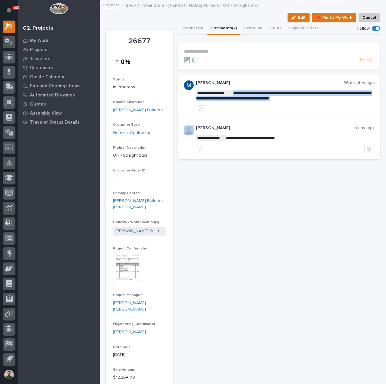
click at [244, 99] on span "**********" at bounding box center [283, 96] width 175 height 10
copy div "**********"
click at [319, 99] on p "**********" at bounding box center [285, 95] width 178 height 11
drag, startPoint x: 322, startPoint y: 98, endPoint x: 315, endPoint y: 97, distance: 7.3
click at [315, 97] on p "**********" at bounding box center [285, 95] width 178 height 11
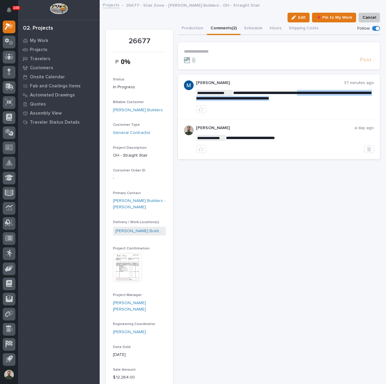
drag, startPoint x: 304, startPoint y: 92, endPoint x: 316, endPoint y: 97, distance: 13.1
click at [316, 97] on span "**********" at bounding box center [283, 96] width 175 height 10
click at [317, 97] on p "**********" at bounding box center [285, 95] width 178 height 11
click at [305, 92] on span "**********" at bounding box center [283, 96] width 175 height 10
click at [316, 97] on span "**********" at bounding box center [283, 96] width 175 height 10
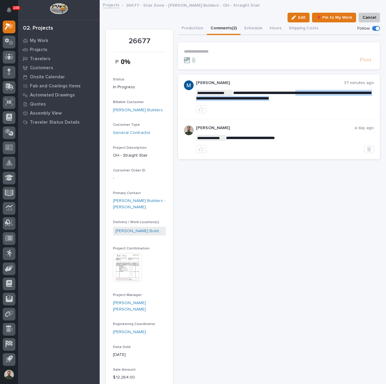
drag, startPoint x: 321, startPoint y: 98, endPoint x: 302, endPoint y: 91, distance: 19.6
click at [302, 91] on p "**********" at bounding box center [285, 95] width 178 height 11
click at [304, 98] on span "**********" at bounding box center [283, 96] width 175 height 10
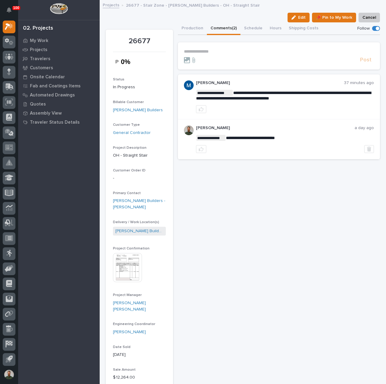
click at [216, 52] on p "**********" at bounding box center [279, 51] width 190 height 5
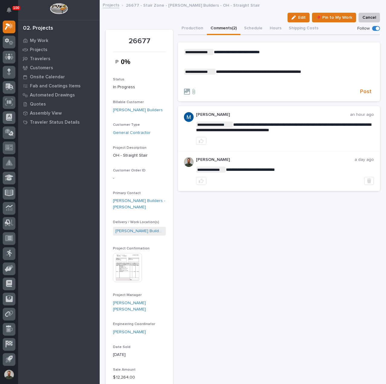
click at [231, 73] on span "**********" at bounding box center [258, 71] width 85 height 4
click at [274, 78] on div "**********" at bounding box center [279, 66] width 190 height 35
click at [365, 89] on span "Post" at bounding box center [365, 91] width 11 height 7
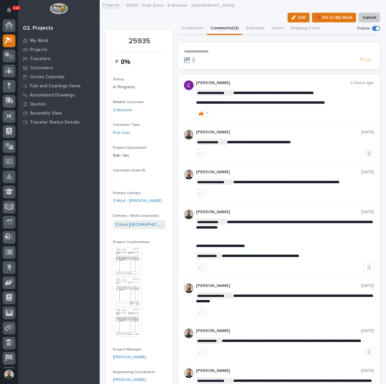
scroll to position [14, 0]
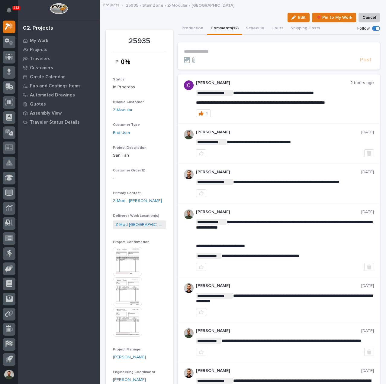
click at [192, 29] on button "Production" at bounding box center [192, 28] width 29 height 13
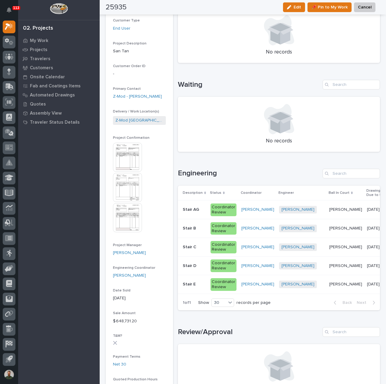
scroll to position [121, 0]
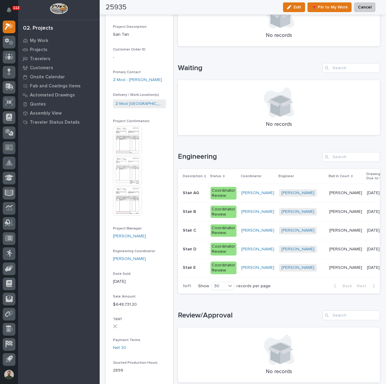
click at [195, 191] on p "Stair AG" at bounding box center [192, 192] width 18 height 6
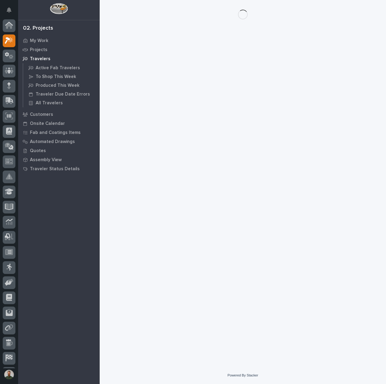
scroll to position [14, 0]
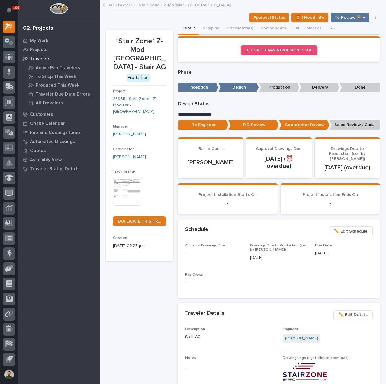
click at [257, 126] on p "P.E. Review" at bounding box center [253, 125] width 50 height 10
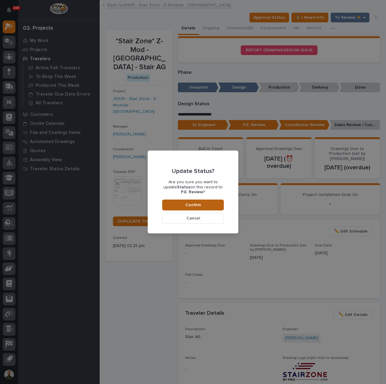
click at [211, 202] on button "Confirm" at bounding box center [193, 204] width 62 height 11
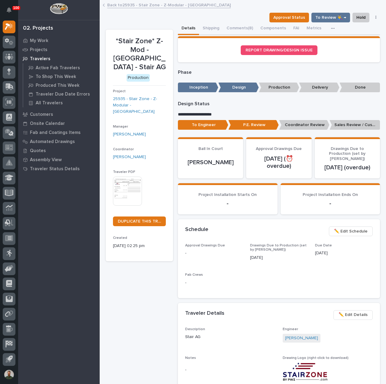
scroll to position [36, 0]
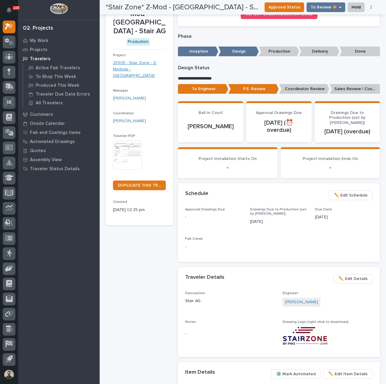
click at [142, 67] on link "25935 - Stair Zone - Z-Modular - [GEOGRAPHIC_DATA]" at bounding box center [139, 69] width 53 height 19
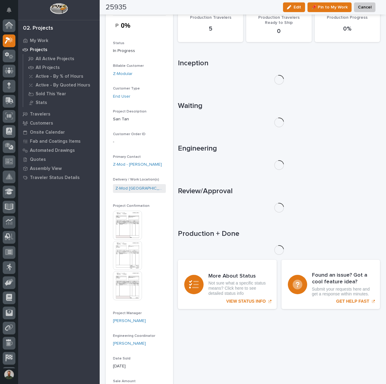
scroll to position [14, 0]
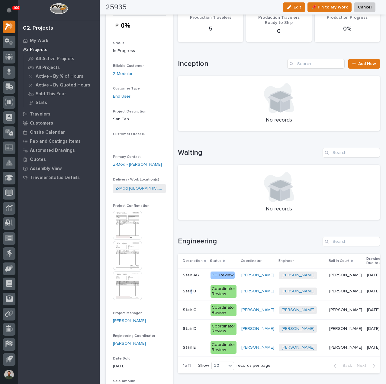
click at [189, 291] on p "Stair B" at bounding box center [190, 290] width 15 height 6
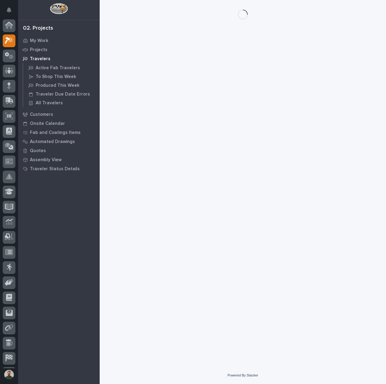
scroll to position [14, 0]
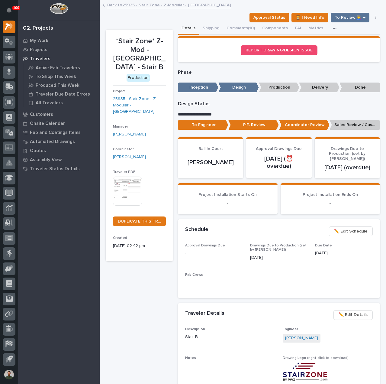
click at [261, 127] on p "P.E. Review" at bounding box center [253, 125] width 50 height 10
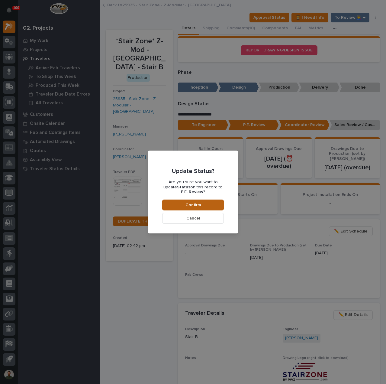
click at [197, 204] on span "Confirm" at bounding box center [193, 204] width 15 height 5
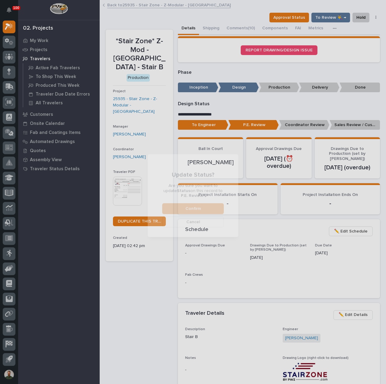
scroll to position [36, 0]
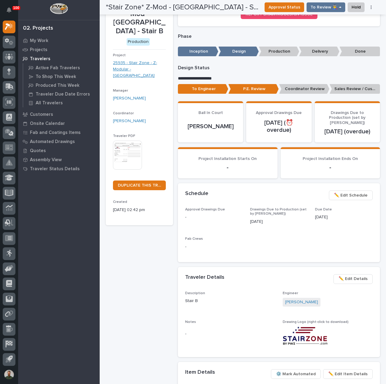
click at [140, 70] on link "25935 - Stair Zone - Z-Modular - [GEOGRAPHIC_DATA]" at bounding box center [139, 69] width 53 height 19
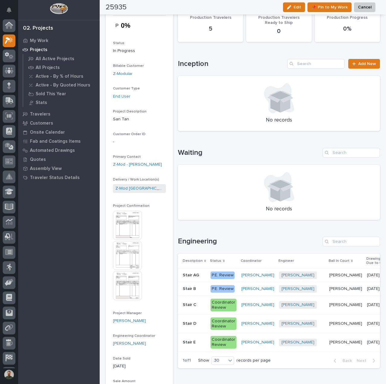
scroll to position [14, 0]
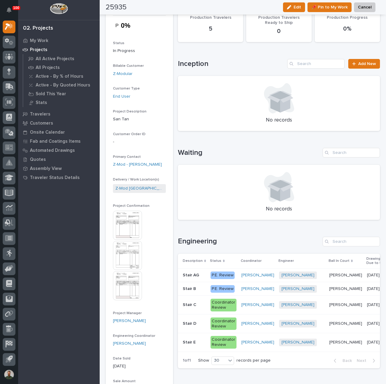
click at [201, 302] on p at bounding box center [194, 304] width 23 height 5
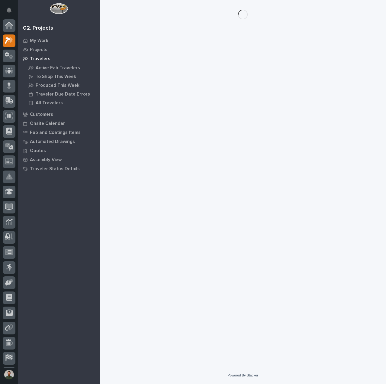
scroll to position [14, 0]
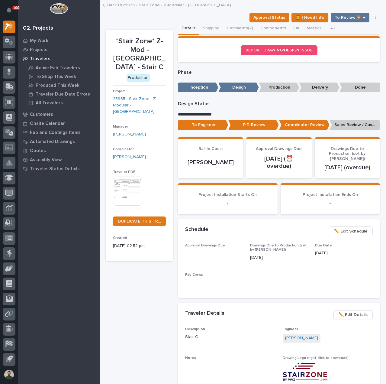
click at [257, 125] on p "P.E. Review" at bounding box center [253, 125] width 50 height 10
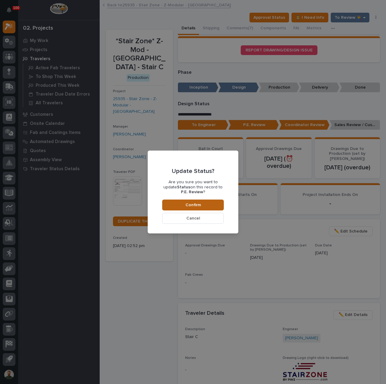
click at [190, 201] on button "Confirm" at bounding box center [193, 204] width 62 height 11
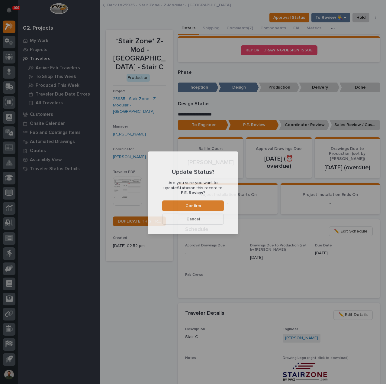
scroll to position [36, 0]
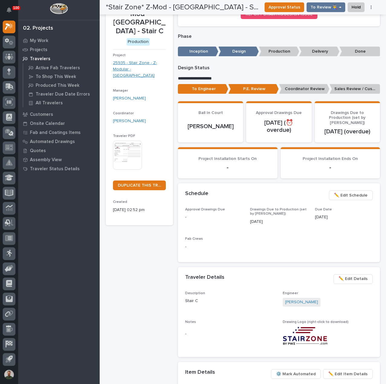
click at [132, 67] on link "25935 - Stair Zone - Z-Modular - [GEOGRAPHIC_DATA]" at bounding box center [139, 69] width 53 height 19
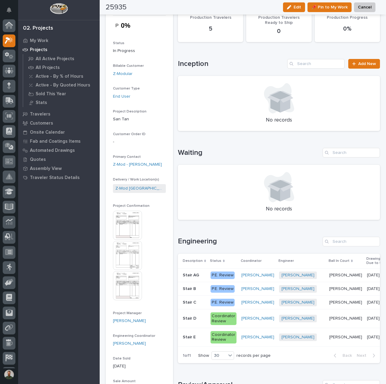
scroll to position [14, 0]
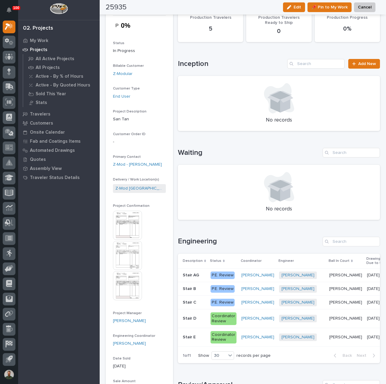
click at [197, 314] on div "Stair D Stair D" at bounding box center [194, 318] width 23 height 10
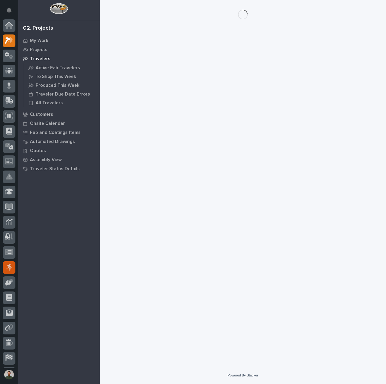
scroll to position [14, 0]
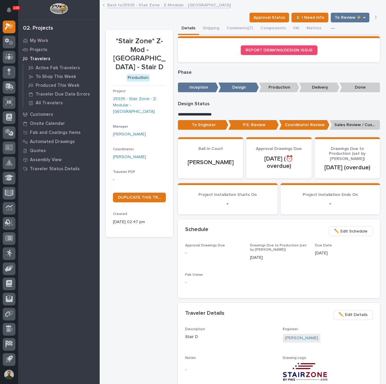
click at [263, 128] on p "P.E. Review" at bounding box center [253, 125] width 50 height 10
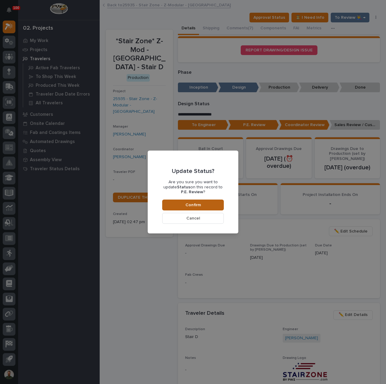
click at [200, 201] on button "Confirm" at bounding box center [193, 204] width 62 height 11
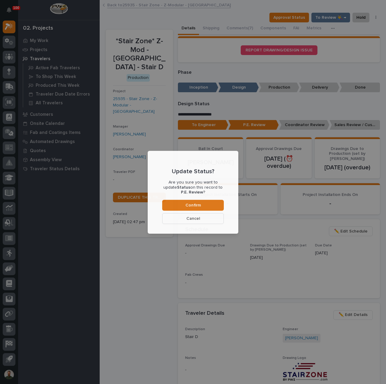
scroll to position [36, 0]
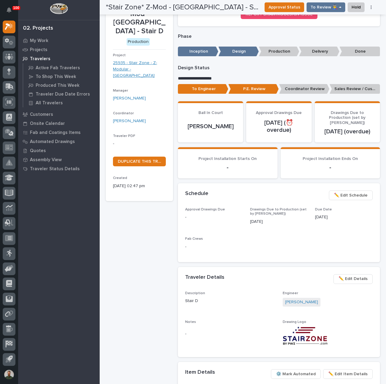
click at [153, 62] on link "25935 - Stair Zone - Z-Modular - [GEOGRAPHIC_DATA]" at bounding box center [139, 69] width 53 height 19
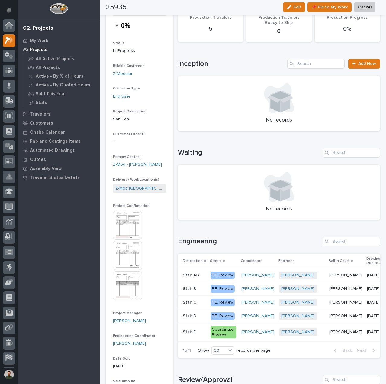
scroll to position [14, 0]
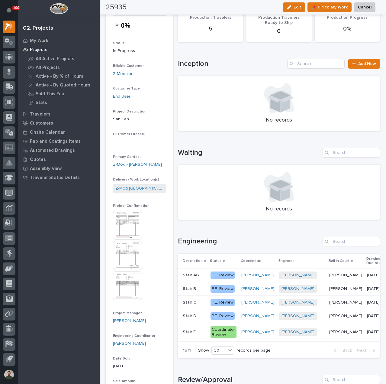
click at [197, 332] on p at bounding box center [194, 331] width 23 height 5
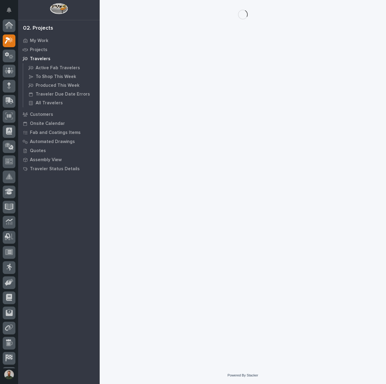
scroll to position [14, 0]
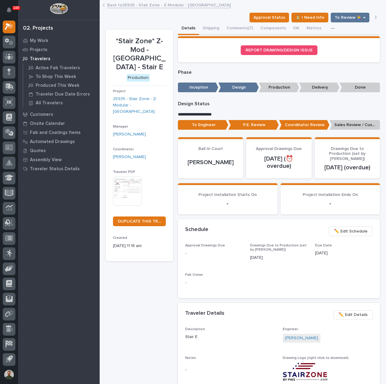
click at [257, 123] on p "P.E. Review" at bounding box center [253, 125] width 50 height 10
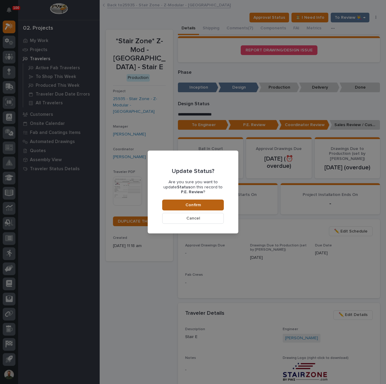
click at [179, 204] on button "Confirm" at bounding box center [193, 204] width 62 height 11
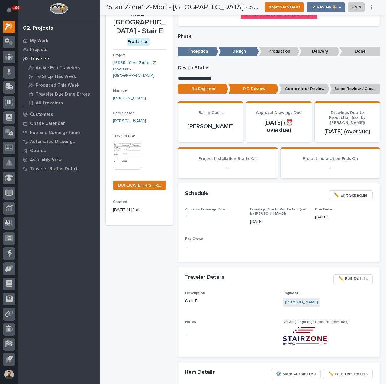
scroll to position [0, 0]
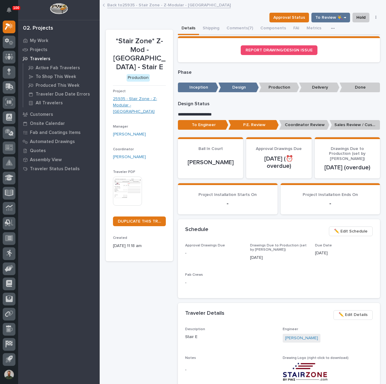
click at [150, 100] on link "25935 - Stair Zone - Z-Modular - [GEOGRAPHIC_DATA]" at bounding box center [139, 105] width 53 height 19
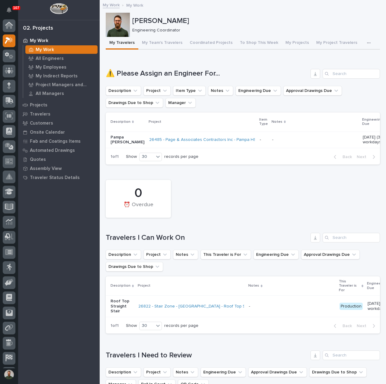
scroll to position [14, 0]
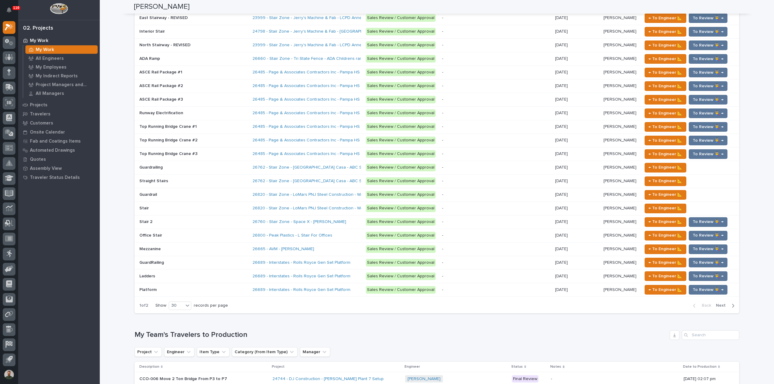
scroll to position [571, 0]
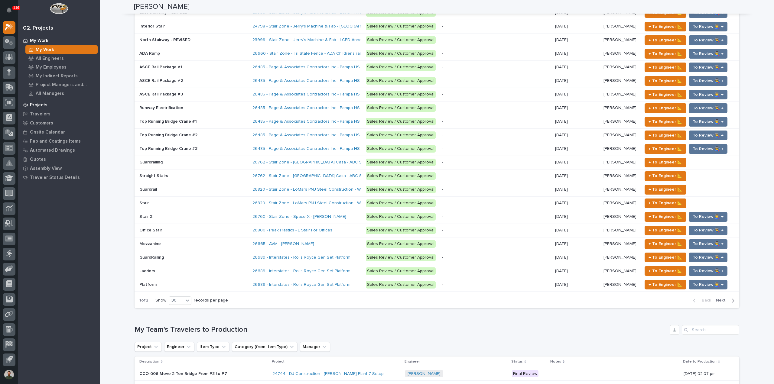
click at [37, 104] on p "Projects" at bounding box center [39, 104] width 18 height 5
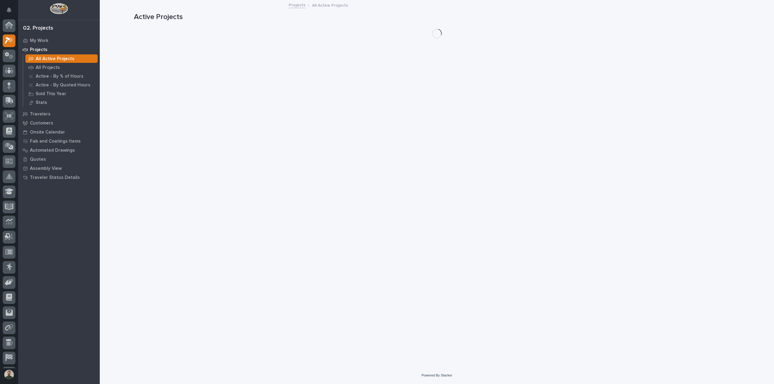
scroll to position [13, 0]
